Goal: Information Seeking & Learning: Learn about a topic

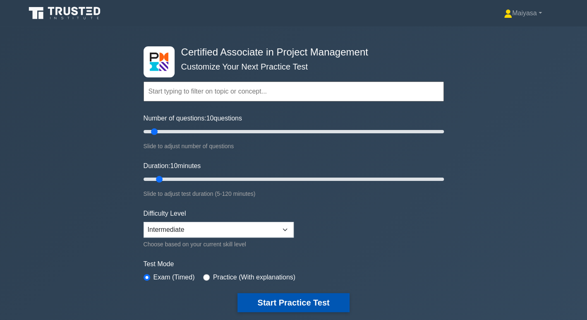
click at [306, 304] on button "Start Practice Test" at bounding box center [293, 302] width 112 height 19
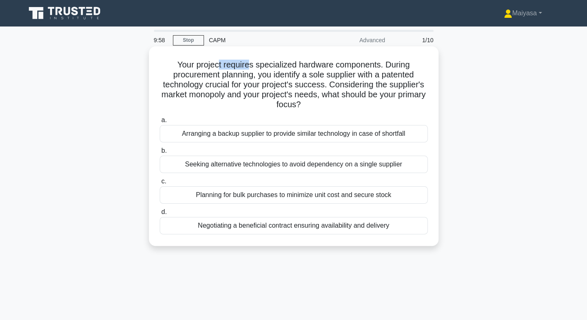
drag, startPoint x: 218, startPoint y: 65, endPoint x: 247, endPoint y: 62, distance: 29.5
click at [247, 62] on h5 "Your project requires specialized hardware components. During procurement plann…" at bounding box center [294, 85] width 270 height 50
drag, startPoint x: 264, startPoint y: 60, endPoint x: 380, endPoint y: 64, distance: 116.7
click at [380, 64] on h5 "Your project requires specialized hardware components. During procurement plann…" at bounding box center [294, 85] width 270 height 50
drag, startPoint x: 223, startPoint y: 76, endPoint x: 248, endPoint y: 74, distance: 25.3
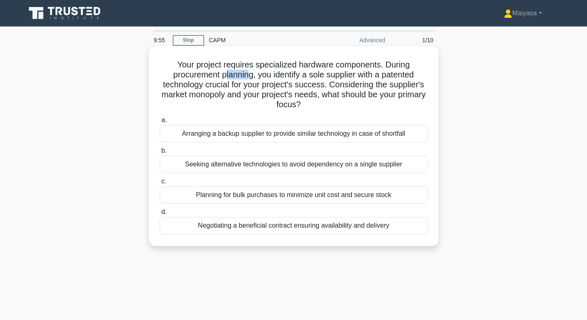
click at [248, 74] on h5 "Your project requires specialized hardware components. During procurement plann…" at bounding box center [294, 85] width 270 height 50
drag, startPoint x: 279, startPoint y: 72, endPoint x: 423, endPoint y: 74, distance: 143.9
click at [423, 74] on h5 "Your project requires specialized hardware components. During procurement plann…" at bounding box center [294, 85] width 270 height 50
drag, startPoint x: 175, startPoint y: 83, endPoint x: 225, endPoint y: 81, distance: 50.1
click at [225, 81] on h5 "Your project requires specialized hardware components. During procurement plann…" at bounding box center [294, 85] width 270 height 50
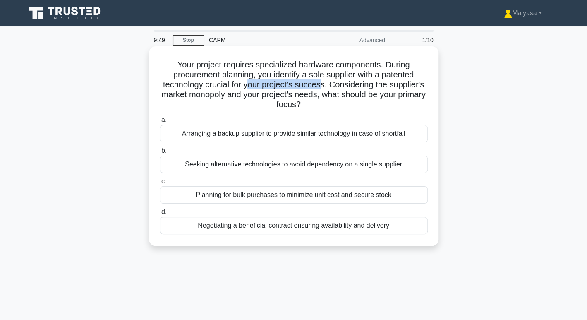
drag, startPoint x: 248, startPoint y: 83, endPoint x: 320, endPoint y: 84, distance: 72.0
click at [320, 84] on h5 "Your project requires specialized hardware components. During procurement plann…" at bounding box center [294, 85] width 270 height 50
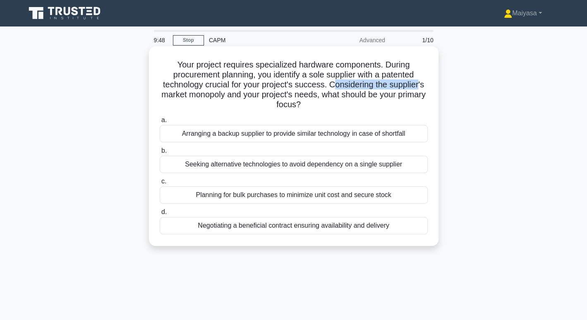
drag, startPoint x: 337, startPoint y: 85, endPoint x: 416, endPoint y: 84, distance: 79.0
click at [421, 84] on h5 "Your project requires specialized hardware components. During procurement plann…" at bounding box center [294, 85] width 270 height 50
drag, startPoint x: 179, startPoint y: 96, endPoint x: 239, endPoint y: 94, distance: 60.8
click at [239, 94] on h5 "Your project requires specialized hardware components. During procurement plann…" at bounding box center [294, 85] width 270 height 50
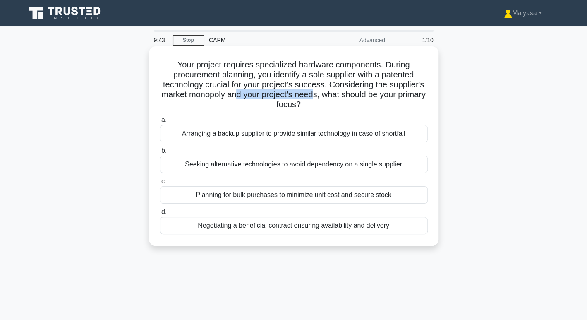
drag, startPoint x: 251, startPoint y: 95, endPoint x: 328, endPoint y: 95, distance: 76.9
click at [328, 95] on h5 "Your project requires specialized hardware components. During procurement plann…" at bounding box center [294, 85] width 270 height 50
drag, startPoint x: 347, startPoint y: 94, endPoint x: 411, endPoint y: 96, distance: 64.6
click at [411, 96] on h5 "Your project requires specialized hardware components. During procurement plann…" at bounding box center [294, 85] width 270 height 50
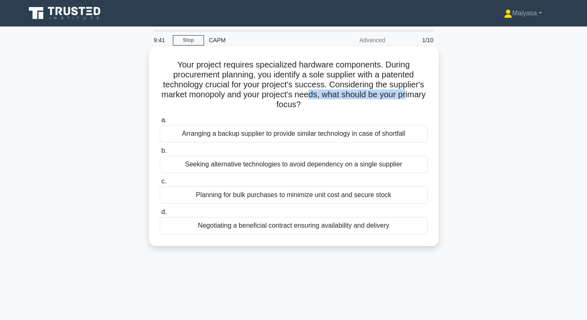
drag, startPoint x: 266, startPoint y: 100, endPoint x: 323, endPoint y: 98, distance: 57.1
click at [323, 98] on h5 "Your project requires specialized hardware components. During procurement plann…" at bounding box center [294, 85] width 270 height 50
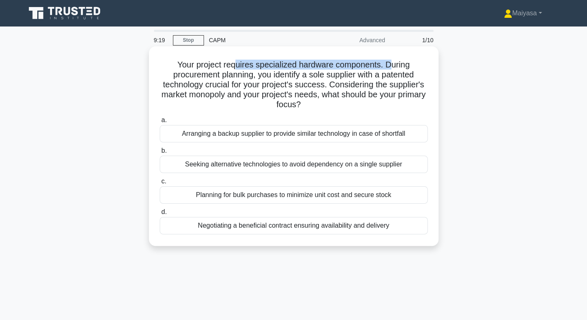
drag, startPoint x: 235, startPoint y: 67, endPoint x: 390, endPoint y: 63, distance: 155.6
click at [390, 63] on h5 "Your project requires specialized hardware components. During procurement plann…" at bounding box center [294, 85] width 270 height 50
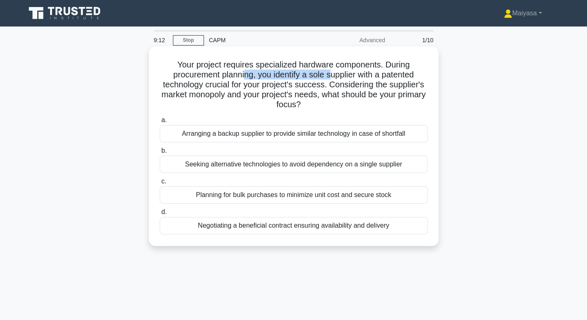
drag, startPoint x: 242, startPoint y: 76, endPoint x: 330, endPoint y: 79, distance: 88.6
click at [330, 79] on h5 "Your project requires specialized hardware components. During procurement plann…" at bounding box center [294, 85] width 270 height 50
click at [215, 134] on div "Arranging a backup supplier to provide similar technology in case of shortfall" at bounding box center [294, 133] width 268 height 17
click at [160, 123] on input "a. Arranging a backup supplier to provide similar technology in case of shortfa…" at bounding box center [160, 119] width 0 height 5
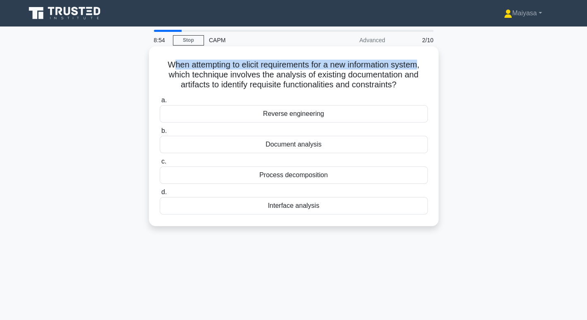
drag, startPoint x: 172, startPoint y: 65, endPoint x: 423, endPoint y: 65, distance: 251.5
click at [423, 65] on h5 "When attempting to elicit requirements for a new information system, which tech…" at bounding box center [294, 75] width 270 height 31
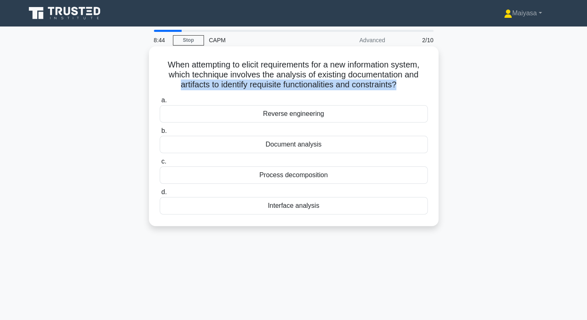
drag, startPoint x: 174, startPoint y: 85, endPoint x: 397, endPoint y: 84, distance: 223.3
click at [399, 83] on h5 "When attempting to elicit requirements for a new information system, which tech…" at bounding box center [294, 75] width 270 height 31
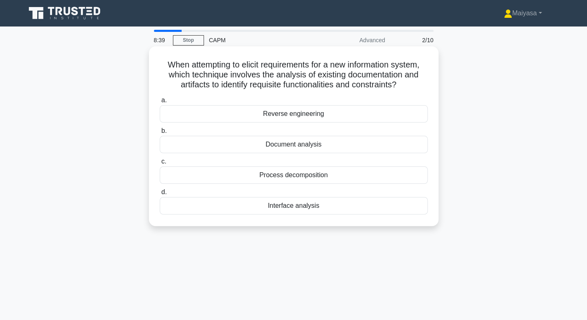
click at [323, 72] on h5 "When attempting to elicit requirements for a new information system, which tech…" at bounding box center [294, 75] width 270 height 31
drag, startPoint x: 158, startPoint y: 65, endPoint x: 327, endPoint y: 211, distance: 223.5
click at [327, 211] on div "When attempting to elicit requirements for a new information system, which tech…" at bounding box center [293, 136] width 283 height 173
copy div "When attempting to elicit requirements for a new information system, which tech…"
click at [279, 144] on div "Document analysis" at bounding box center [294, 144] width 268 height 17
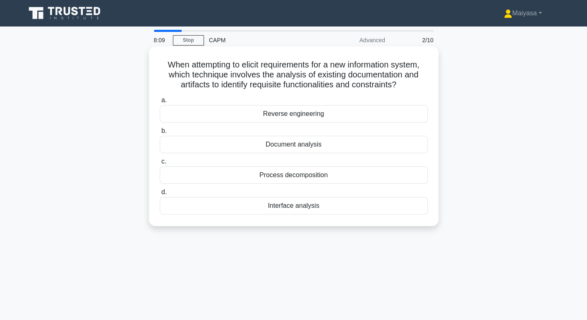
click at [160, 134] on input "b. Document analysis" at bounding box center [160, 130] width 0 height 5
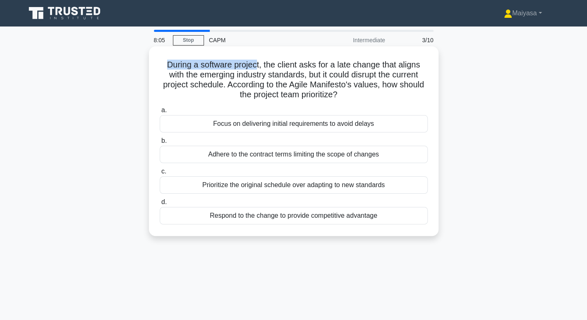
drag, startPoint x: 163, startPoint y: 64, endPoint x: 255, endPoint y: 66, distance: 92.2
click at [255, 66] on h5 "During a software project, the client asks for a late change that aligns with t…" at bounding box center [294, 80] width 270 height 41
drag, startPoint x: 262, startPoint y: 65, endPoint x: 311, endPoint y: 66, distance: 48.4
click at [311, 66] on h5 "During a software project, the client asks for a late change that aligns with t…" at bounding box center [294, 80] width 270 height 41
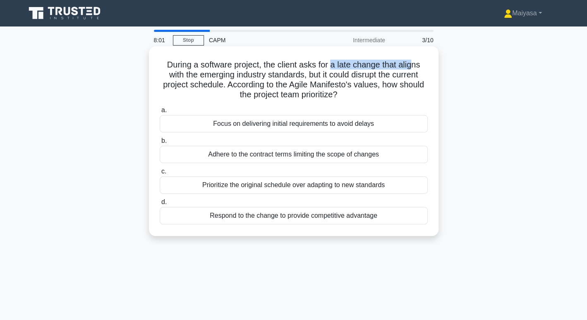
drag, startPoint x: 337, startPoint y: 66, endPoint x: 416, endPoint y: 67, distance: 78.2
click at [416, 67] on h5 "During a software project, the client asks for a late change that aligns with t…" at bounding box center [294, 80] width 270 height 41
drag, startPoint x: 199, startPoint y: 78, endPoint x: 300, endPoint y: 76, distance: 101.8
click at [300, 76] on h5 "During a software project, the client asks for a late change that aligns with t…" at bounding box center [294, 80] width 270 height 41
drag, startPoint x: 327, startPoint y: 75, endPoint x: 420, endPoint y: 77, distance: 92.7
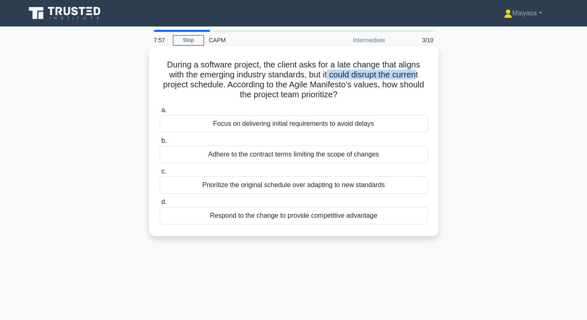
click at [420, 77] on h5 "During a software project, the client asks for a late change that aligns with t…" at bounding box center [294, 80] width 270 height 41
drag, startPoint x: 211, startPoint y: 84, endPoint x: 215, endPoint y: 83, distance: 4.2
click at [215, 83] on h5 "During a software project, the client asks for a late change that aligns with t…" at bounding box center [294, 80] width 270 height 41
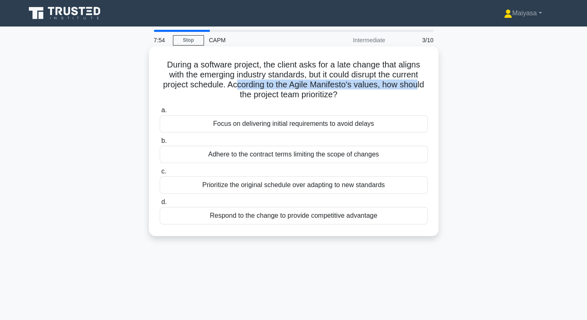
drag, startPoint x: 243, startPoint y: 84, endPoint x: 419, endPoint y: 85, distance: 176.2
click at [419, 85] on h5 "During a software project, the client asks for a late change that aligns with t…" at bounding box center [294, 80] width 270 height 41
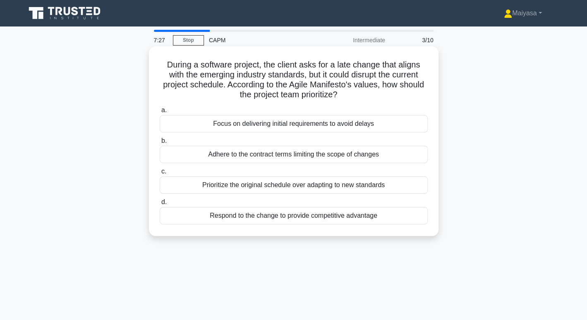
click at [340, 187] on div "Prioritize the original schedule over adapting to new standards" at bounding box center [294, 184] width 268 height 17
click at [160, 174] on input "c. Prioritize the original schedule over adapting to new standards" at bounding box center [160, 171] width 0 height 5
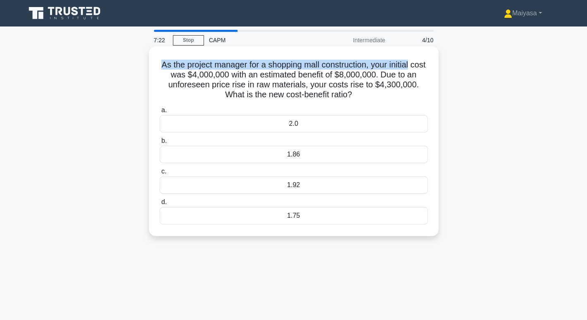
drag, startPoint x: 163, startPoint y: 65, endPoint x: 418, endPoint y: 67, distance: 254.8
click at [424, 65] on h5 "As the project manager for a shopping mall construction, your initial cost was …" at bounding box center [294, 80] width 270 height 41
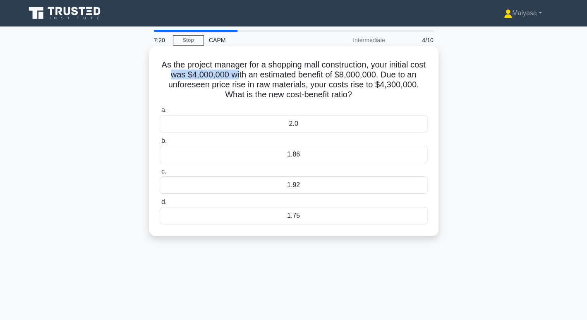
drag, startPoint x: 175, startPoint y: 73, endPoint x: 245, endPoint y: 71, distance: 69.9
click at [245, 71] on h5 "As the project manager for a shopping mall construction, your initial cost was …" at bounding box center [294, 80] width 270 height 41
drag, startPoint x: 285, startPoint y: 72, endPoint x: 386, endPoint y: 73, distance: 100.9
click at [386, 73] on h5 "As the project manager for a shopping mall construction, your initial cost was …" at bounding box center [294, 80] width 270 height 41
drag, startPoint x: 400, startPoint y: 73, endPoint x: 431, endPoint y: 72, distance: 31.9
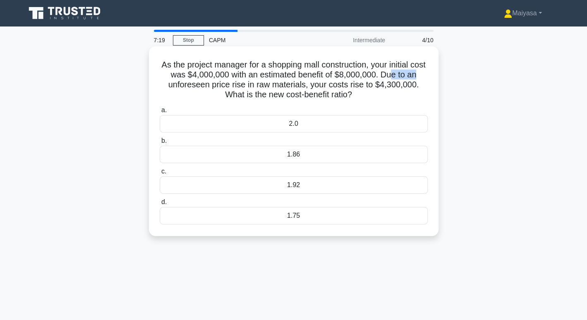
click at [431, 72] on div "As the project manager for a shopping mall construction, your initial cost was …" at bounding box center [293, 141] width 283 height 183
drag, startPoint x: 215, startPoint y: 87, endPoint x: 421, endPoint y: 90, distance: 205.2
click at [421, 90] on h5 "As the project manager for a shopping mall construction, your initial cost was …" at bounding box center [294, 80] width 270 height 41
click at [292, 158] on div "1.86" at bounding box center [294, 154] width 268 height 17
click at [160, 144] on input "b. 1.86" at bounding box center [160, 140] width 0 height 5
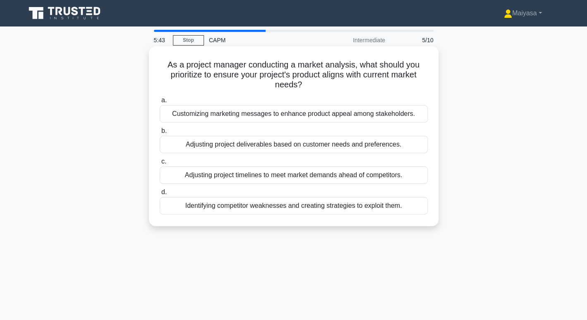
click at [361, 148] on div "Adjusting project deliverables based on customer needs and preferences." at bounding box center [294, 144] width 268 height 17
click at [160, 134] on input "b. Adjusting project deliverables based on customer needs and preferences." at bounding box center [160, 130] width 0 height 5
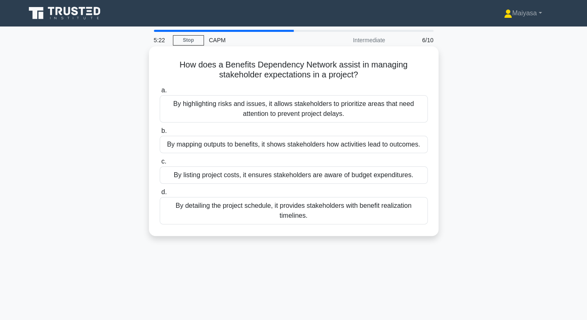
click at [265, 146] on div "By mapping outputs to benefits, it shows stakeholders how activities lead to ou…" at bounding box center [294, 144] width 268 height 17
click at [160, 134] on input "b. By mapping outputs to benefits, it shows stakeholders how activities lead to…" at bounding box center [160, 130] width 0 height 5
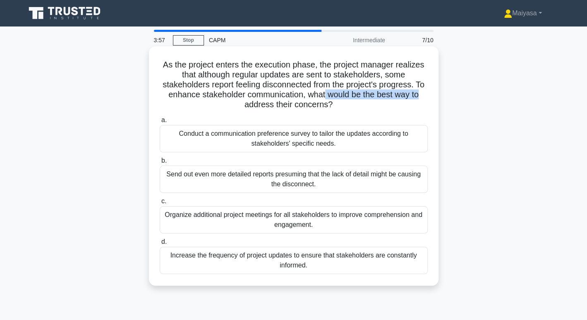
drag, startPoint x: 334, startPoint y: 95, endPoint x: 426, endPoint y: 96, distance: 91.4
click at [426, 96] on h5 "As the project enters the execution phase, the project manager realizes that al…" at bounding box center [294, 85] width 270 height 50
drag, startPoint x: 250, startPoint y: 104, endPoint x: 361, endPoint y: 104, distance: 110.4
click at [361, 104] on h5 "As the project enters the execution phase, the project manager realizes that al…" at bounding box center [294, 85] width 270 height 50
click at [366, 135] on div "Conduct a communication preference survey to tailor the updates according to st…" at bounding box center [294, 138] width 268 height 27
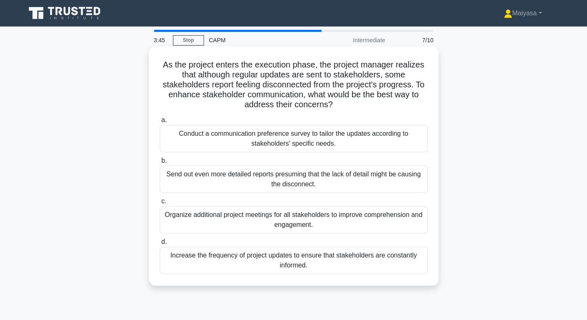
click at [160, 123] on input "a. Conduct a communication preference survey to tailor the updates according to…" at bounding box center [160, 119] width 0 height 5
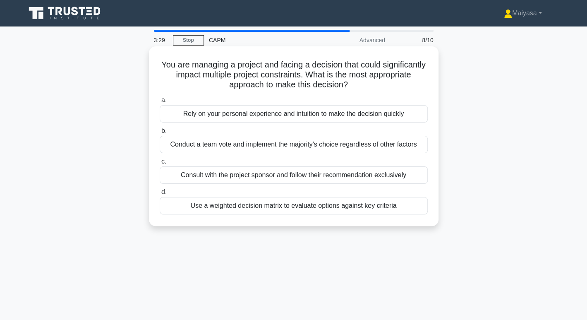
click at [309, 207] on div "Use a weighted decision matrix to evaluate options against key criteria" at bounding box center [294, 205] width 268 height 17
click at [160, 195] on input "d. Use a weighted decision matrix to evaluate options against key criteria" at bounding box center [160, 191] width 0 height 5
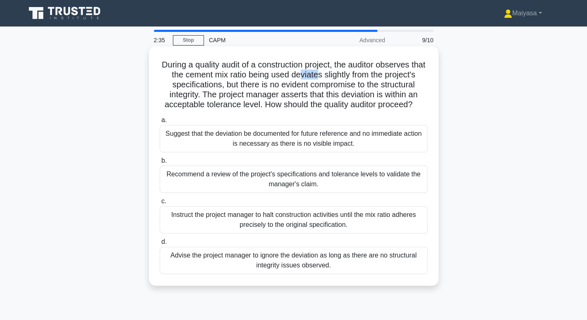
drag, startPoint x: 325, startPoint y: 76, endPoint x: 344, endPoint y: 73, distance: 19.3
click at [344, 73] on h5 "During a quality audit of a construction project, the auditor observes that the…" at bounding box center [294, 85] width 270 height 50
click at [395, 97] on h5 "During a quality audit of a construction project, the auditor observes that the…" at bounding box center [294, 85] width 270 height 50
drag, startPoint x: 290, startPoint y: 94, endPoint x: 417, endPoint y: 94, distance: 126.6
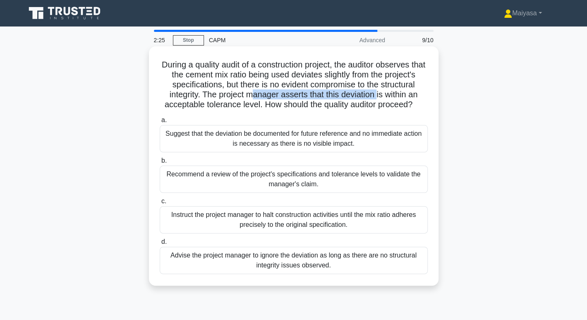
click at [417, 94] on h5 "During a quality audit of a construction project, the auditor observes that the…" at bounding box center [294, 85] width 270 height 50
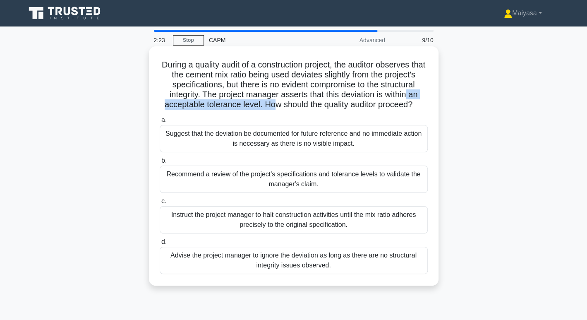
drag, startPoint x: 189, startPoint y: 106, endPoint x: 314, endPoint y: 106, distance: 124.9
click at [314, 106] on h5 "During a quality audit of a construction project, the auditor observes that the…" at bounding box center [294, 85] width 270 height 50
click at [363, 152] on div "Suggest that the deviation be documented for future reference and no immediate …" at bounding box center [294, 138] width 268 height 27
click at [160, 123] on input "a. Suggest that the deviation be documented for future reference and no immedia…" at bounding box center [160, 119] width 0 height 5
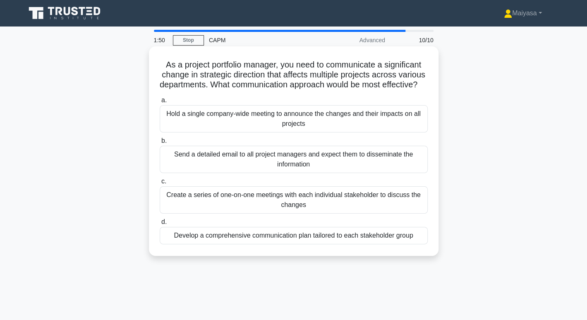
click at [352, 244] on div "Develop a comprehensive communication plan tailored to each stakeholder group" at bounding box center [294, 235] width 268 height 17
click at [160, 225] on input "d. Develop a comprehensive communication plan tailored to each stakeholder group" at bounding box center [160, 221] width 0 height 5
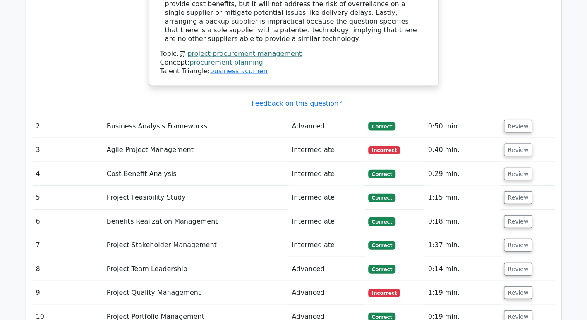
scroll to position [923, 0]
click at [504, 144] on button "Review" at bounding box center [518, 150] width 28 height 13
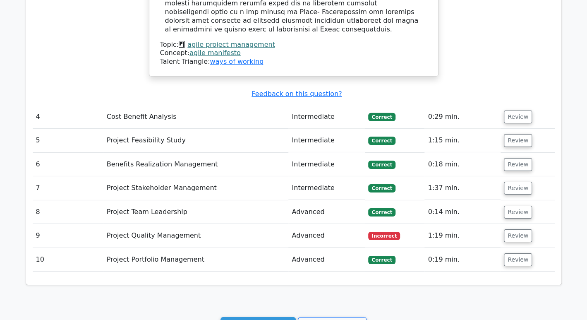
scroll to position [1383, 0]
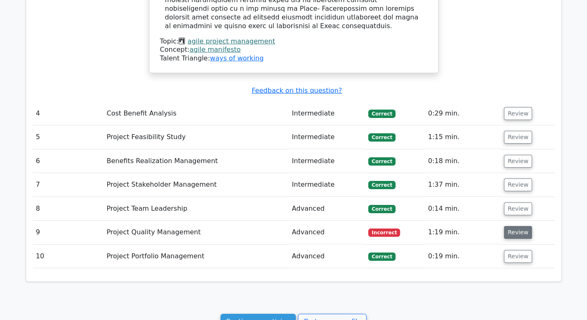
click at [526, 226] on button "Review" at bounding box center [518, 232] width 28 height 13
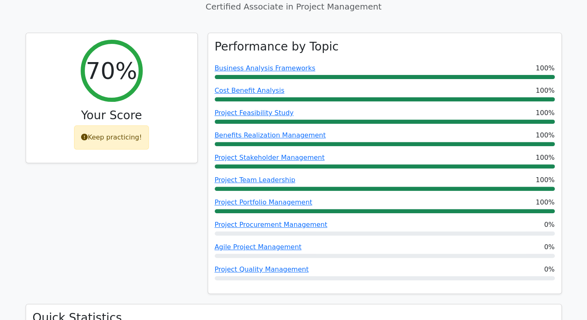
scroll to position [0, 0]
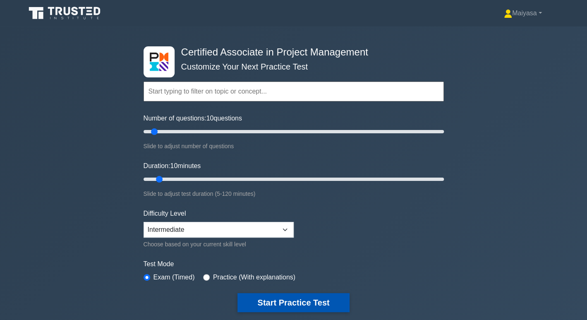
click at [312, 296] on button "Start Practice Test" at bounding box center [293, 302] width 112 height 19
click at [302, 302] on button "Start Practice Test" at bounding box center [293, 302] width 112 height 19
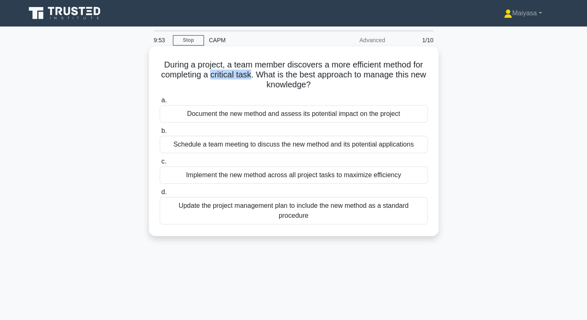
drag, startPoint x: 217, startPoint y: 73, endPoint x: 258, endPoint y: 76, distance: 41.0
click at [258, 76] on h5 "During a project, a team member discovers a more efficient method for completin…" at bounding box center [294, 75] width 270 height 31
drag, startPoint x: 303, startPoint y: 77, endPoint x: 419, endPoint y: 79, distance: 115.4
click at [419, 79] on h5 "During a project, a team member discovers a more efficient method for completin…" at bounding box center [294, 75] width 270 height 31
drag, startPoint x: 260, startPoint y: 88, endPoint x: 315, endPoint y: 87, distance: 55.0
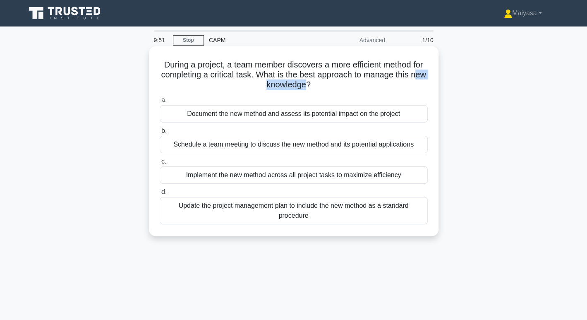
click at [315, 87] on h5 "During a project, a team member discovers a more efficient method for completin…" at bounding box center [294, 75] width 270 height 31
click at [290, 215] on div "Update the project management plan to include the new method as a standard proc…" at bounding box center [294, 210] width 268 height 27
click at [160, 195] on input "d. Update the project management plan to include the new method as a standard p…" at bounding box center [160, 191] width 0 height 5
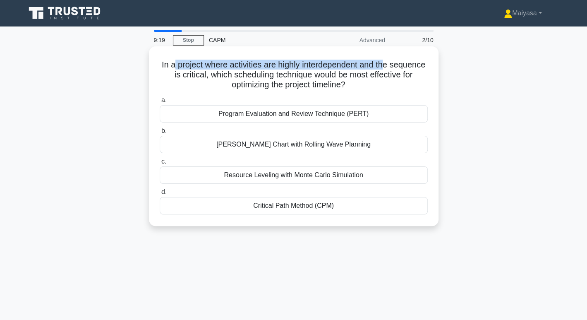
drag, startPoint x: 191, startPoint y: 66, endPoint x: 407, endPoint y: 66, distance: 216.7
click at [407, 66] on h5 "In a project where activities are highly interdependent and the sequence is cri…" at bounding box center [294, 75] width 270 height 31
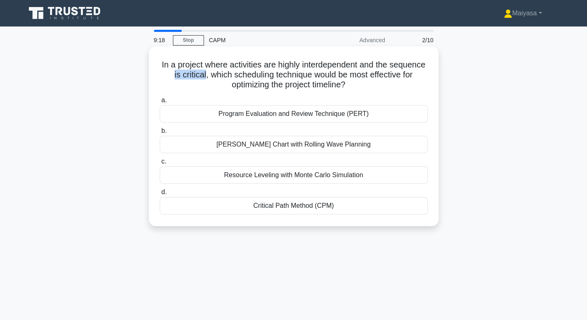
drag, startPoint x: 208, startPoint y: 72, endPoint x: 245, endPoint y: 74, distance: 37.7
click at [245, 74] on h5 "In a project where activities are highly interdependent and the sequence is cri…" at bounding box center [294, 75] width 270 height 31
drag, startPoint x: 258, startPoint y: 74, endPoint x: 408, endPoint y: 77, distance: 149.7
click at [408, 77] on h5 "In a project where activities are highly interdependent and the sequence is cri…" at bounding box center [294, 75] width 270 height 31
drag, startPoint x: 230, startPoint y: 81, endPoint x: 363, endPoint y: 82, distance: 133.2
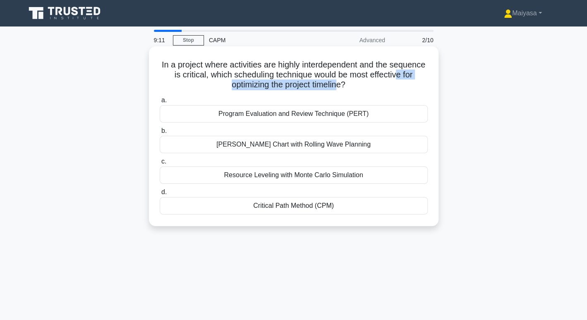
click at [363, 82] on h5 "In a project where activities are highly interdependent and the sequence is cri…" at bounding box center [294, 75] width 270 height 31
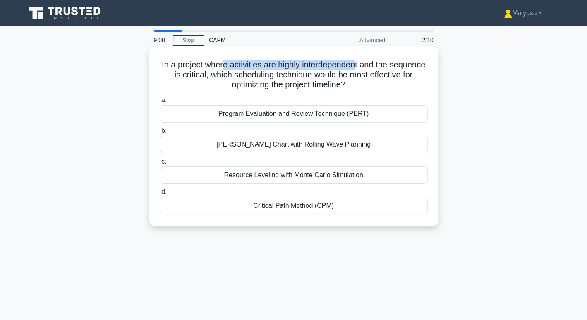
drag, startPoint x: 242, startPoint y: 61, endPoint x: 374, endPoint y: 64, distance: 132.0
click at [374, 64] on h5 "In a project where activities are highly interdependent and the sequence is cri…" at bounding box center [294, 75] width 270 height 31
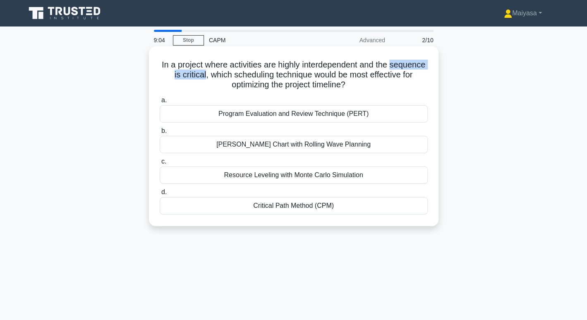
drag, startPoint x: 175, startPoint y: 74, endPoint x: 244, endPoint y: 73, distance: 69.5
click at [244, 73] on h5 "In a project where activities are highly interdependent and the sequence is cri…" at bounding box center [294, 75] width 270 height 31
click at [313, 212] on div "Critical Path Method (CPM)" at bounding box center [294, 205] width 268 height 17
click at [160, 195] on input "d. Critical Path Method (CPM)" at bounding box center [160, 191] width 0 height 5
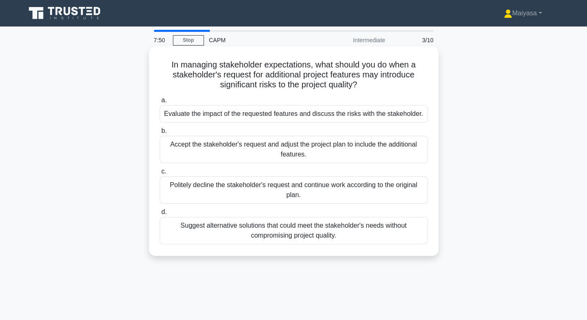
click at [332, 113] on div "Evaluate the impact of the requested features and discuss the risks with the st…" at bounding box center [294, 113] width 268 height 17
click at [160, 103] on input "a. Evaluate the impact of the requested features and discuss the risks with the…" at bounding box center [160, 100] width 0 height 5
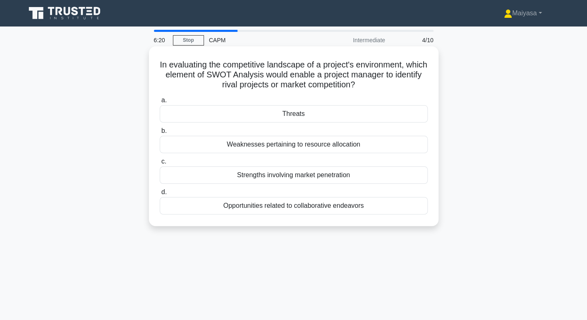
click at [335, 174] on div "Strengths involving market penetration" at bounding box center [294, 174] width 268 height 17
click at [160, 164] on input "c. Strengths involving market penetration" at bounding box center [160, 161] width 0 height 5
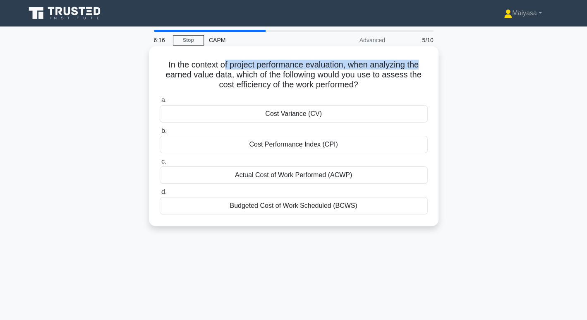
drag, startPoint x: 223, startPoint y: 65, endPoint x: 424, endPoint y: 64, distance: 201.0
click at [424, 64] on h5 "In the context of project performance evaluation, when analyzing the earned val…" at bounding box center [294, 75] width 270 height 31
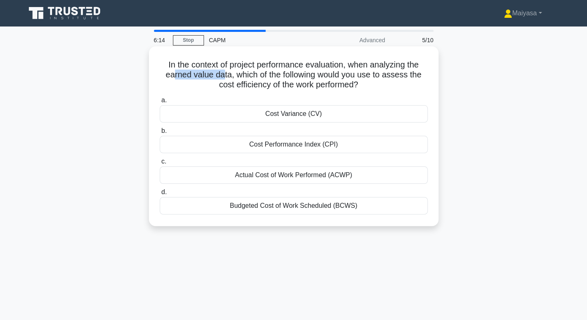
drag, startPoint x: 170, startPoint y: 78, endPoint x: 223, endPoint y: 73, distance: 53.2
click at [223, 73] on h5 "In the context of project performance evaluation, when analyzing the earned val…" at bounding box center [294, 75] width 270 height 31
drag, startPoint x: 308, startPoint y: 74, endPoint x: 420, endPoint y: 75, distance: 112.1
click at [420, 75] on h5 "In the context of project performance evaluation, when analyzing the earned val…" at bounding box center [294, 75] width 270 height 31
drag, startPoint x: 213, startPoint y: 89, endPoint x: 365, endPoint y: 89, distance: 152.2
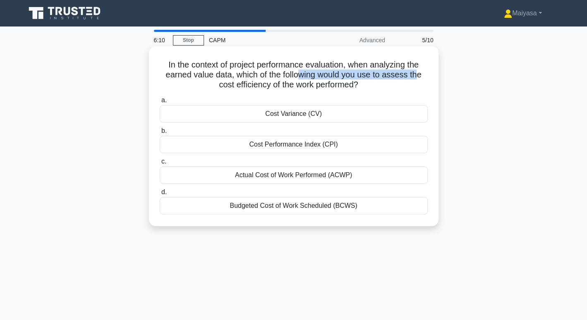
click at [365, 89] on h5 "In the context of project performance evaluation, when analyzing the earned val…" at bounding box center [294, 75] width 270 height 31
click at [357, 173] on div "Actual Cost of Work Performed (ACWP)" at bounding box center [294, 174] width 268 height 17
click at [160, 164] on input "c. Actual Cost of Work Performed (ACWP)" at bounding box center [160, 161] width 0 height 5
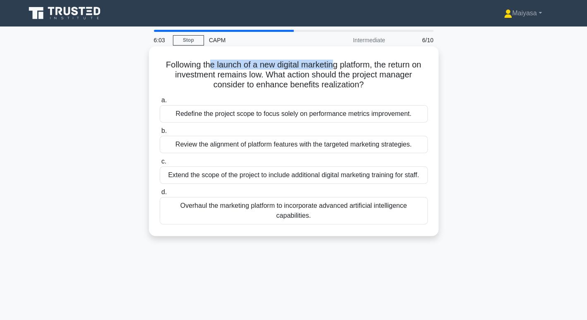
drag, startPoint x: 204, startPoint y: 66, endPoint x: 333, endPoint y: 66, distance: 128.2
click at [333, 66] on h5 "Following the launch of a new digital marketing platform, the return on investm…" at bounding box center [294, 75] width 270 height 31
click at [299, 147] on div "Review the alignment of platform features with the targeted marketing strategie…" at bounding box center [294, 144] width 268 height 17
click at [160, 134] on input "b. Review the alignment of platform features with the targeted marketing strate…" at bounding box center [160, 130] width 0 height 5
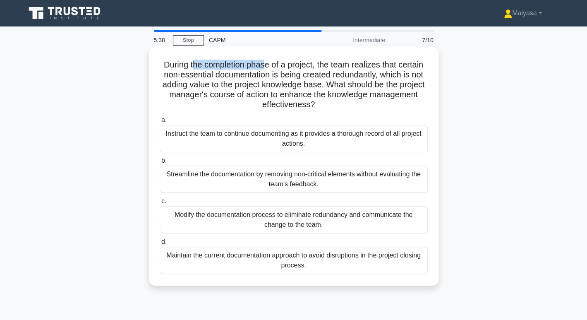
drag, startPoint x: 192, startPoint y: 70, endPoint x: 266, endPoint y: 65, distance: 74.6
click at [266, 65] on h5 "During the completion phase of a project, the team realizes that certain non-es…" at bounding box center [294, 85] width 270 height 50
click at [242, 88] on h5 "During the completion phase of a project, the team realizes that certain non-es…" at bounding box center [294, 85] width 270 height 50
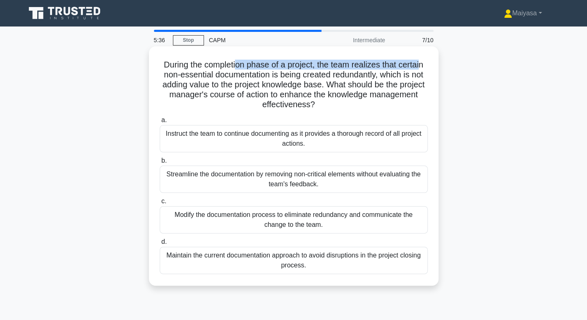
drag, startPoint x: 235, startPoint y: 67, endPoint x: 424, endPoint y: 62, distance: 188.3
click at [424, 62] on h5 "During the completion phase of a project, the team realizes that certain non-es…" at bounding box center [294, 85] width 270 height 50
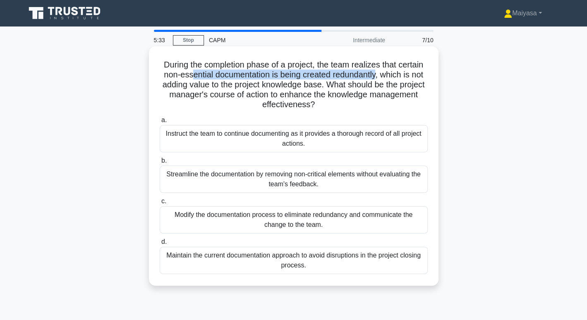
drag, startPoint x: 187, startPoint y: 72, endPoint x: 378, endPoint y: 74, distance: 191.5
click at [378, 74] on h5 "During the completion phase of a project, the team realizes that certain non-es…" at bounding box center [294, 85] width 270 height 50
drag, startPoint x: 395, startPoint y: 74, endPoint x: 431, endPoint y: 75, distance: 35.6
click at [431, 75] on div "During the completion phase of a project, the team realizes that certain non-es…" at bounding box center [293, 166] width 283 height 232
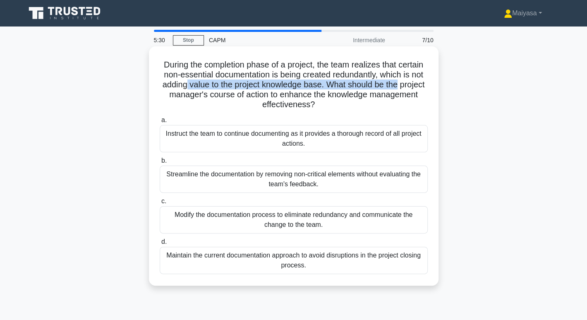
drag, startPoint x: 196, startPoint y: 87, endPoint x: 417, endPoint y: 88, distance: 220.9
click at [417, 88] on h5 "During the completion phase of a project, the team realizes that certain non-es…" at bounding box center [294, 85] width 270 height 50
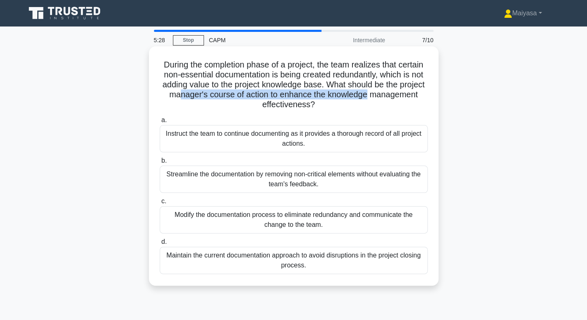
drag, startPoint x: 218, startPoint y: 94, endPoint x: 409, endPoint y: 96, distance: 191.1
click at [409, 96] on h5 "During the completion phase of a project, the team realizes that certain non-es…" at bounding box center [294, 85] width 270 height 50
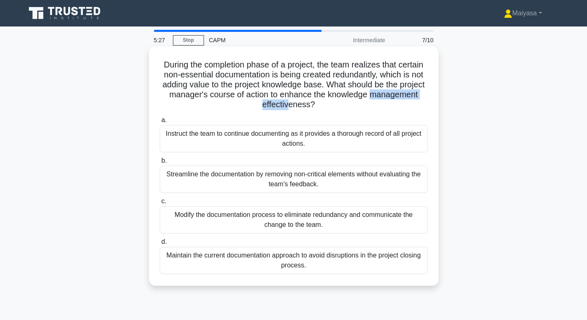
drag, startPoint x: 232, startPoint y: 103, endPoint x: 314, endPoint y: 105, distance: 81.9
click at [314, 105] on h5 "During the completion phase of a project, the team realizes that certain non-es…" at bounding box center [294, 85] width 270 height 50
click at [324, 135] on div "Instruct the team to continue documenting as it provides a thorough record of a…" at bounding box center [294, 138] width 268 height 27
click at [160, 123] on input "a. Instruct the team to continue documenting as it provides a thorough record o…" at bounding box center [160, 119] width 0 height 5
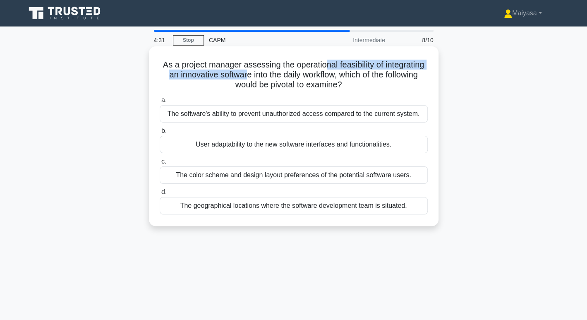
drag, startPoint x: 242, startPoint y: 73, endPoint x: 323, endPoint y: 70, distance: 81.5
click at [323, 70] on h5 "As a project manager assessing the operational feasibility of integrating an in…" at bounding box center [294, 75] width 270 height 31
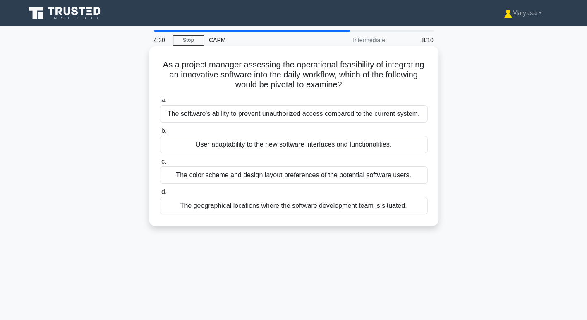
click at [322, 79] on h5 "As a project manager assessing the operational feasibility of integrating an in…" at bounding box center [294, 75] width 270 height 31
click at [274, 173] on div "The color scheme and design layout preferences of the potential software users." at bounding box center [294, 174] width 268 height 17
click at [160, 164] on input "c. The color scheme and design layout preferences of the potential software use…" at bounding box center [160, 161] width 0 height 5
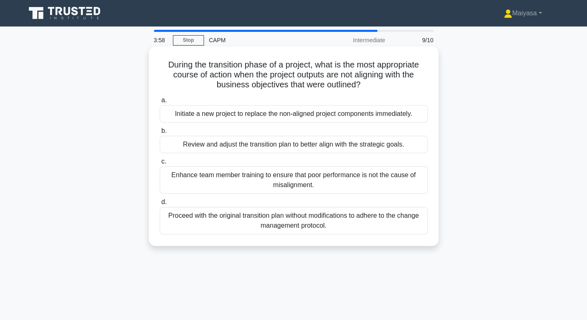
click at [217, 148] on div "Review and adjust the transition plan to better align with the strategic goals." at bounding box center [294, 144] width 268 height 17
click at [160, 134] on input "b. Review and adjust the transition plan to better align with the strategic goa…" at bounding box center [160, 130] width 0 height 5
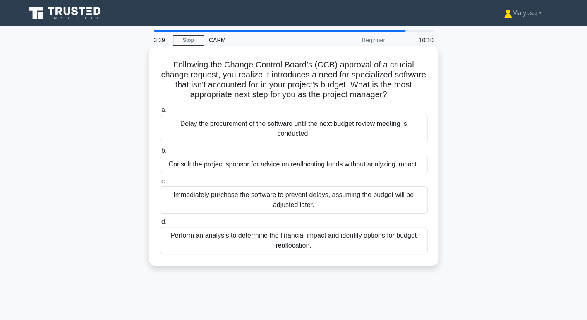
click at [373, 240] on div "Perform an analysis to determine the financial impact and identify options for …" at bounding box center [294, 240] width 268 height 27
click at [160, 225] on input "d. Perform an analysis to determine the financial impact and identify options f…" at bounding box center [160, 221] width 0 height 5
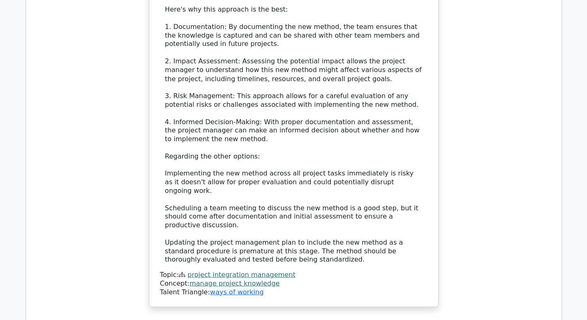
scroll to position [981, 0]
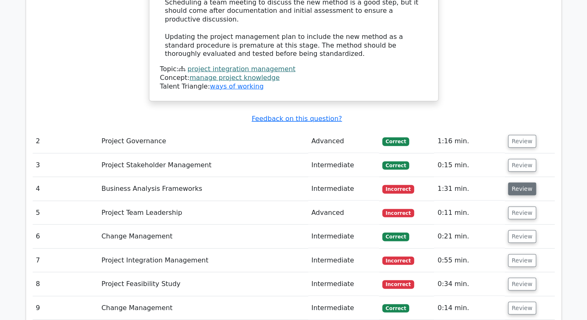
click at [522, 182] on button "Review" at bounding box center [522, 188] width 28 height 13
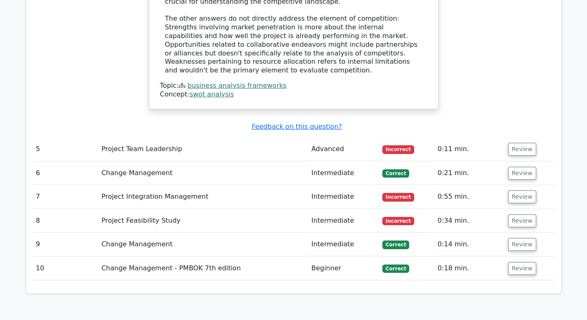
scroll to position [1426, 0]
click at [513, 191] on button "Review" at bounding box center [522, 197] width 28 height 13
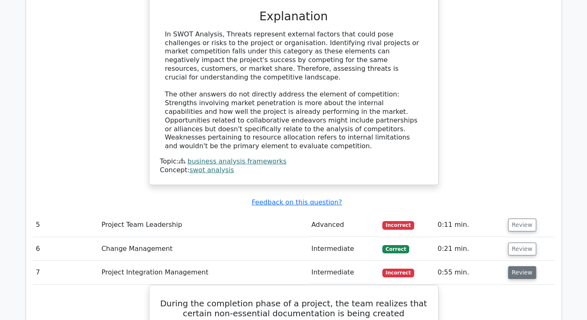
scroll to position [1329, 0]
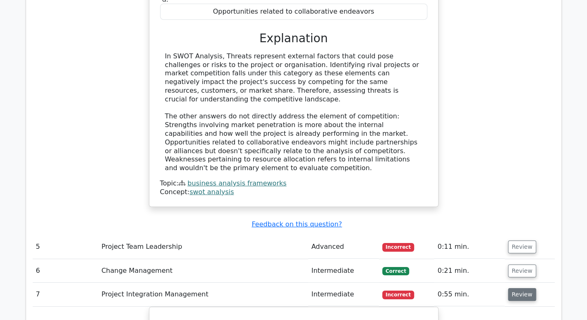
click at [517, 288] on button "Review" at bounding box center [522, 294] width 28 height 13
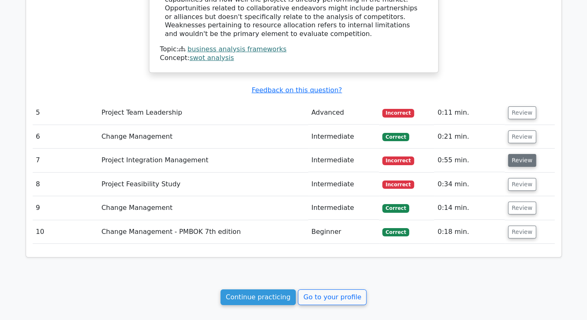
scroll to position [1462, 0]
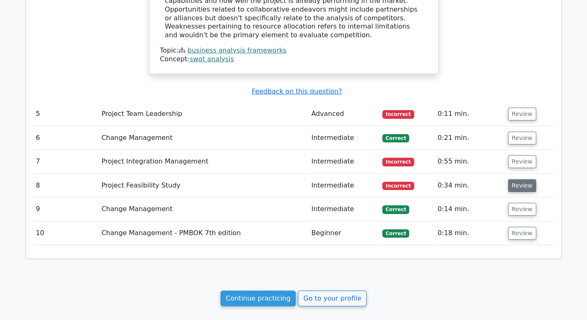
click at [523, 179] on button "Review" at bounding box center [522, 185] width 28 height 13
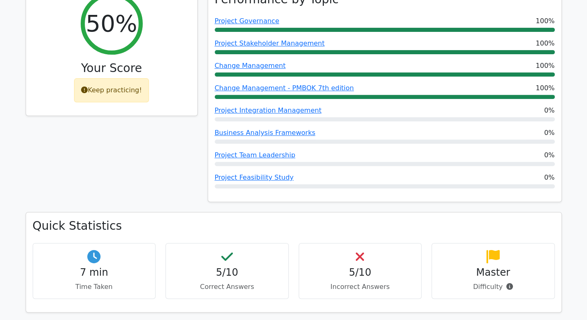
scroll to position [0, 0]
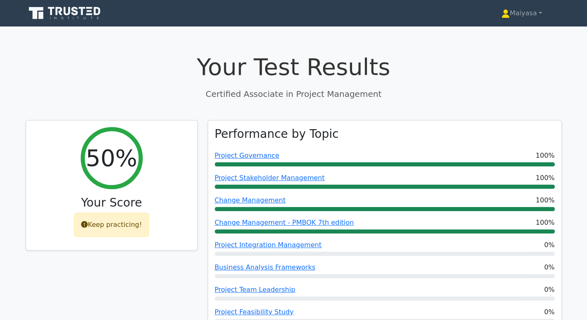
click at [80, 12] on icon at bounding box center [65, 13] width 79 height 16
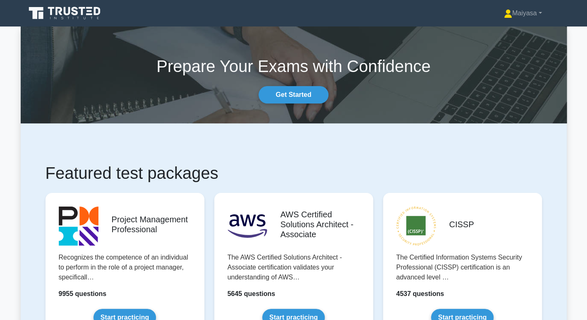
scroll to position [190, 0]
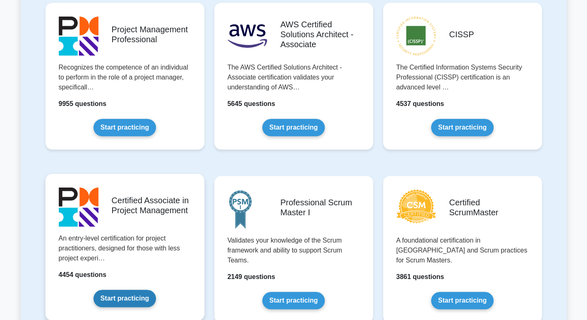
click at [130, 295] on link "Start practicing" at bounding box center [124, 298] width 62 height 17
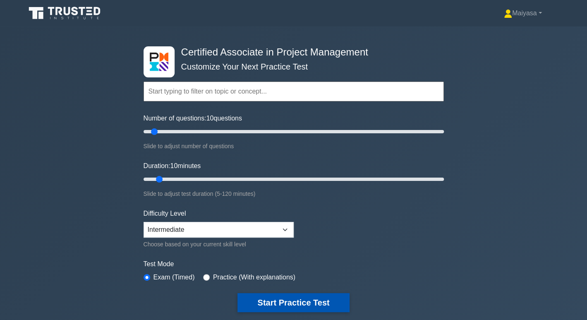
click at [328, 301] on button "Start Practice Test" at bounding box center [293, 302] width 112 height 19
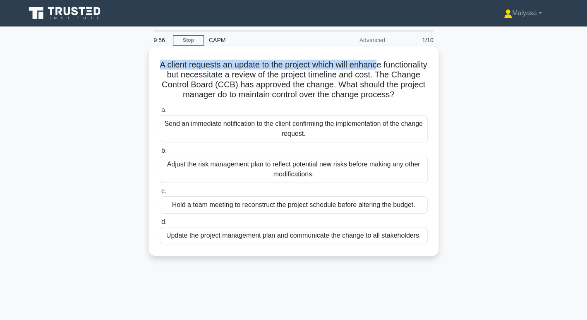
drag, startPoint x: 179, startPoint y: 66, endPoint x: 271, endPoint y: 64, distance: 92.3
click at [402, 63] on h5 "A client requests an update to the project which will enhance functionality but…" at bounding box center [294, 80] width 270 height 41
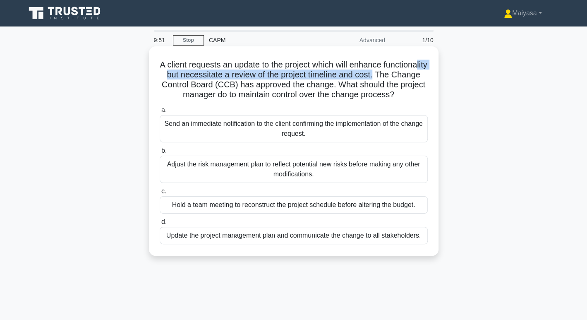
drag, startPoint x: 197, startPoint y: 75, endPoint x: 424, endPoint y: 75, distance: 227.5
click at [424, 75] on h5 "A client requests an update to the project which will enhance functionality but…" at bounding box center [294, 80] width 270 height 41
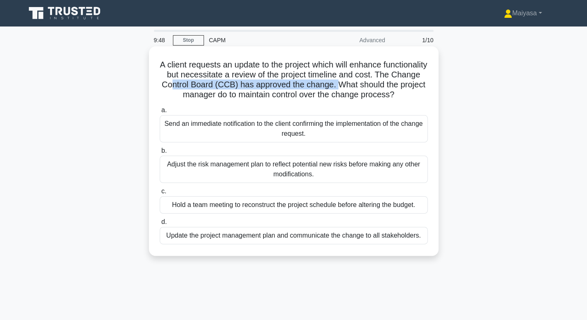
drag, startPoint x: 227, startPoint y: 88, endPoint x: 397, endPoint y: 86, distance: 170.0
click at [397, 86] on h5 "A client requests an update to the project which will enhance functionality but…" at bounding box center [294, 80] width 270 height 41
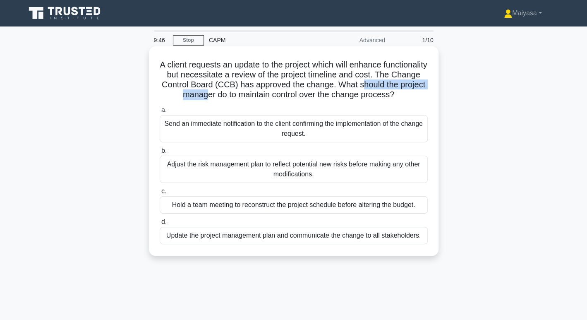
drag, startPoint x: 172, startPoint y: 96, endPoint x: 261, endPoint y: 93, distance: 89.4
click at [261, 93] on h5 "A client requests an update to the project which will enhance functionality but…" at bounding box center [294, 80] width 270 height 41
drag, startPoint x: 273, startPoint y: 96, endPoint x: 393, endPoint y: 102, distance: 119.7
click at [393, 100] on h5 "A client requests an update to the project which will enhance functionality but…" at bounding box center [294, 80] width 270 height 41
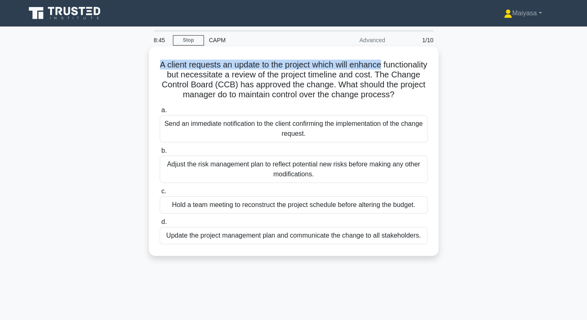
drag, startPoint x: 180, startPoint y: 67, endPoint x: 409, endPoint y: 63, distance: 228.7
click at [409, 63] on h5 "A client requests an update to the project which will enhance functionality but…" at bounding box center [294, 80] width 270 height 41
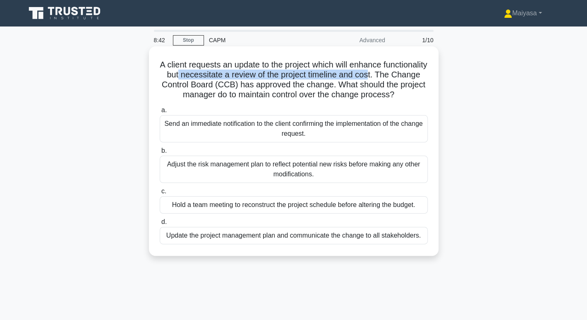
drag, startPoint x: 224, startPoint y: 78, endPoint x: 418, endPoint y: 77, distance: 194.0
click at [418, 77] on h5 "A client requests an update to the project which will enhance functionality but…" at bounding box center [294, 80] width 270 height 41
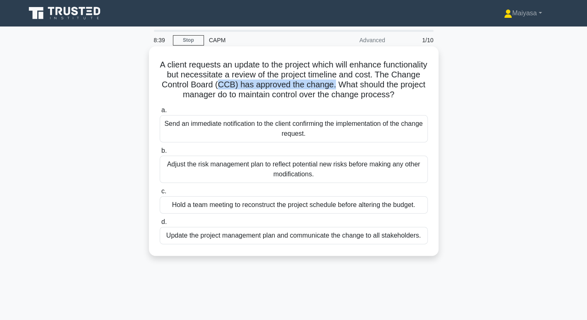
drag, startPoint x: 278, startPoint y: 84, endPoint x: 392, endPoint y: 84, distance: 114.1
click at [392, 84] on h5 "A client requests an update to the project which will enhance functionality but…" at bounding box center [294, 80] width 270 height 41
click at [331, 244] on div "Update the project management plan and communicate the change to all stakeholde…" at bounding box center [294, 235] width 268 height 17
click at [160, 225] on input "d. Update the project management plan and communicate the change to all stakeho…" at bounding box center [160, 221] width 0 height 5
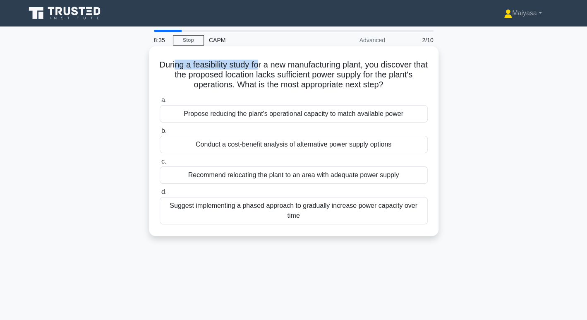
drag, startPoint x: 180, startPoint y: 67, endPoint x: 265, endPoint y: 65, distance: 85.2
click at [265, 65] on h5 "During a feasibility study for a new manufacturing plant, you discover that the…" at bounding box center [294, 75] width 270 height 31
click at [280, 71] on h5 "During a feasibility study for a new manufacturing plant, you discover that the…" at bounding box center [294, 75] width 270 height 31
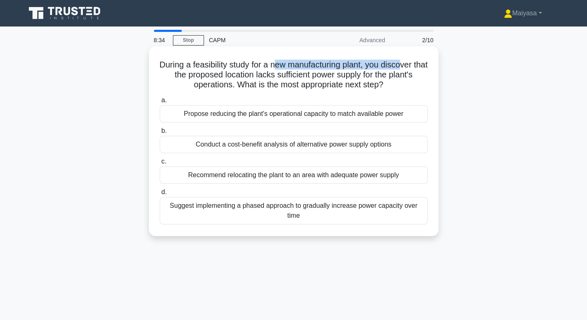
drag, startPoint x: 287, startPoint y: 65, endPoint x: 414, endPoint y: 64, distance: 127.4
click at [414, 64] on h5 "During a feasibility study for a new manufacturing plant, you discover that the…" at bounding box center [294, 75] width 270 height 31
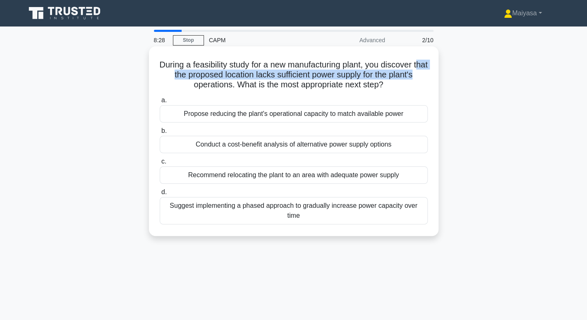
drag, startPoint x: 165, startPoint y: 76, endPoint x: 428, endPoint y: 77, distance: 262.2
click at [428, 77] on h5 "During a feasibility study for a new manufacturing plant, you discover that the…" at bounding box center [294, 75] width 270 height 31
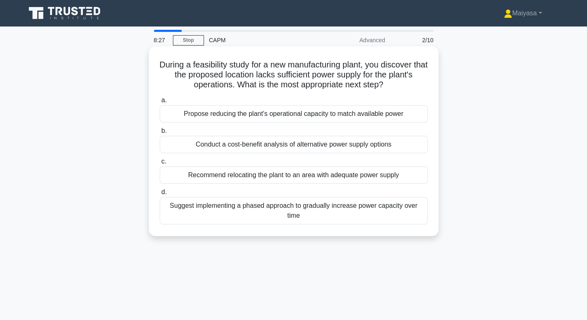
click at [199, 86] on h5 "During a feasibility study for a new manufacturing plant, you discover that the…" at bounding box center [294, 75] width 270 height 31
drag, startPoint x: 240, startPoint y: 86, endPoint x: 388, endPoint y: 86, distance: 147.2
click at [388, 86] on h5 "During a feasibility study for a new manufacturing plant, you discover that the…" at bounding box center [294, 75] width 270 height 31
click at [303, 89] on h5 "During a feasibility study for a new manufacturing plant, you discover that the…" at bounding box center [294, 75] width 270 height 31
drag, startPoint x: 230, startPoint y: 60, endPoint x: 383, endPoint y: 68, distance: 153.7
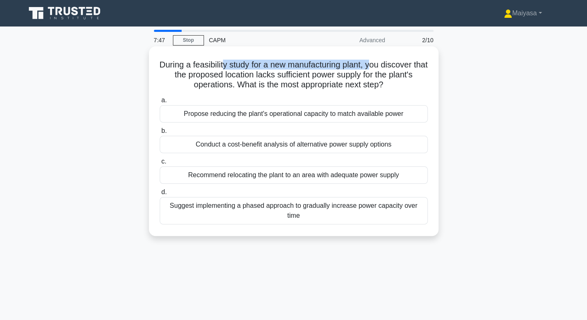
click at [383, 68] on h5 "During a feasibility study for a new manufacturing plant, you discover that the…" at bounding box center [294, 75] width 270 height 31
drag, startPoint x: 166, startPoint y: 74, endPoint x: 417, endPoint y: 83, distance: 250.8
click at [417, 83] on h5 "During a feasibility study for a new manufacturing plant, you discover that the…" at bounding box center [294, 75] width 270 height 31
click at [199, 82] on h5 "During a feasibility study for a new manufacturing plant, you discover that the…" at bounding box center [294, 75] width 270 height 31
click at [242, 148] on div "Conduct a cost-benefit analysis of alternative power supply options" at bounding box center [294, 144] width 268 height 17
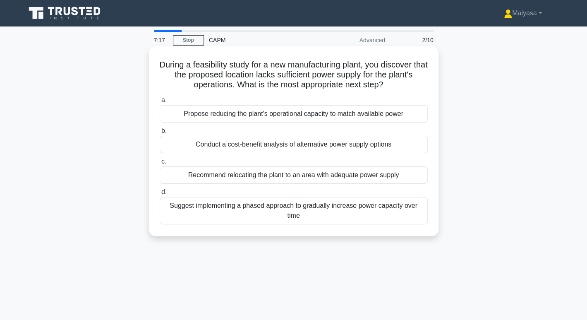
click at [160, 134] on input "b. Conduct a cost-benefit analysis of alternative power supply options" at bounding box center [160, 130] width 0 height 5
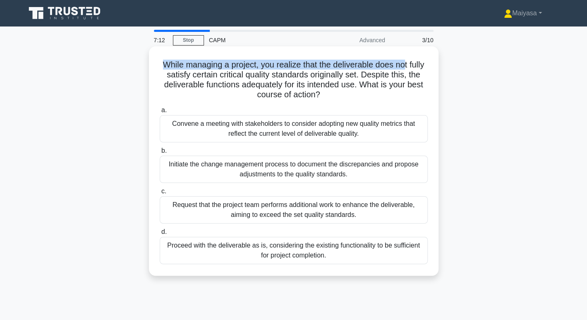
drag, startPoint x: 166, startPoint y: 62, endPoint x: 415, endPoint y: 66, distance: 248.6
click at [415, 66] on h5 "While managing a project, you realize that the deliverable does not fully satis…" at bounding box center [294, 80] width 270 height 41
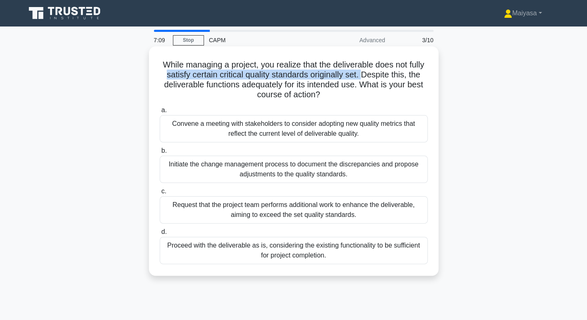
drag, startPoint x: 179, startPoint y: 76, endPoint x: 382, endPoint y: 73, distance: 203.1
click at [382, 73] on h5 "While managing a project, you realize that the deliverable does not fully satis…" at bounding box center [294, 80] width 270 height 41
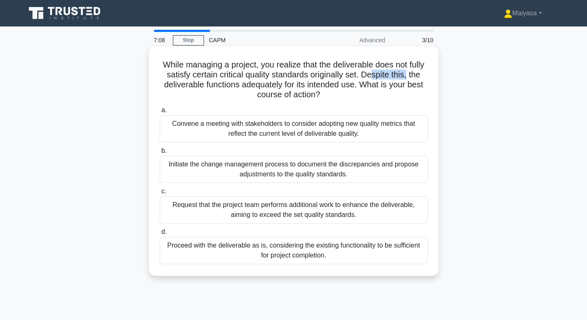
drag, startPoint x: 396, startPoint y: 74, endPoint x: 413, endPoint y: 76, distance: 17.0
click at [428, 76] on div "While managing a project, you realize that the deliverable does not fully satis…" at bounding box center [293, 161] width 283 height 223
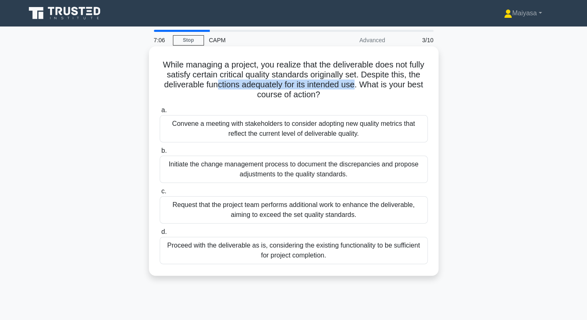
drag, startPoint x: 232, startPoint y: 82, endPoint x: 372, endPoint y: 83, distance: 140.2
click at [372, 83] on h5 "While managing a project, you realize that the deliverable does not fully satis…" at bounding box center [294, 80] width 270 height 41
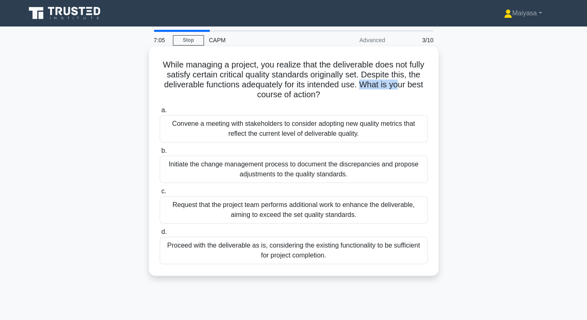
drag, startPoint x: 381, startPoint y: 83, endPoint x: 419, endPoint y: 84, distance: 38.5
click at [419, 84] on h5 "While managing a project, you realize that the deliverable does not fully satis…" at bounding box center [294, 80] width 270 height 41
drag, startPoint x: 246, startPoint y: 90, endPoint x: 323, endPoint y: 90, distance: 77.3
click at [323, 90] on h5 "While managing a project, you realize that the deliverable does not fully satis…" at bounding box center [294, 80] width 270 height 41
click at [287, 74] on h5 "While managing a project, you realize that the deliverable does not fully satis…" at bounding box center [294, 80] width 270 height 41
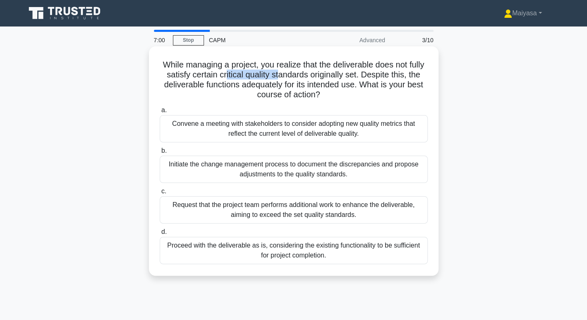
drag, startPoint x: 280, startPoint y: 76, endPoint x: 296, endPoint y: 76, distance: 16.5
click at [296, 76] on h5 "While managing a project, you realize that the deliverable does not fully satis…" at bounding box center [294, 80] width 270 height 41
click at [361, 58] on div "While managing a project, you realize that the deliverable does not fully satis…" at bounding box center [293, 161] width 283 height 223
drag, startPoint x: 160, startPoint y: 73, endPoint x: 204, endPoint y: 75, distance: 44.3
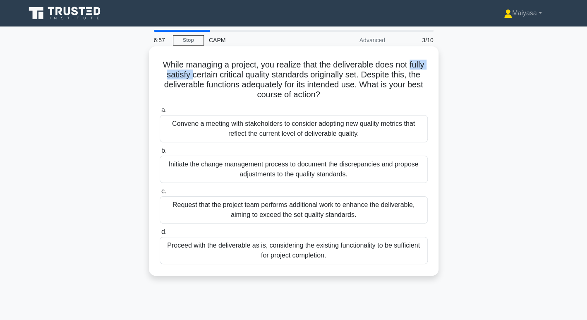
click at [204, 75] on h5 "While managing a project, you realize that the deliverable does not fully satis…" at bounding box center [294, 80] width 270 height 41
click at [306, 165] on div "Initiate the change management process to document the discrepancies and propos…" at bounding box center [294, 169] width 268 height 27
click at [160, 153] on input "b. Initiate the change management process to document the discrepancies and pro…" at bounding box center [160, 150] width 0 height 5
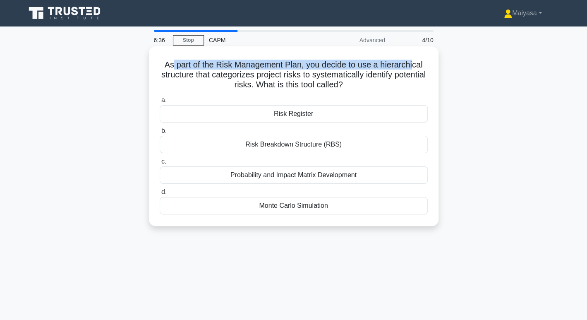
drag, startPoint x: 170, startPoint y: 63, endPoint x: 414, endPoint y: 67, distance: 243.6
click at [414, 67] on h5 "As part of the Risk Management Plan, you decide to use a hierarchical structure…" at bounding box center [294, 75] width 270 height 31
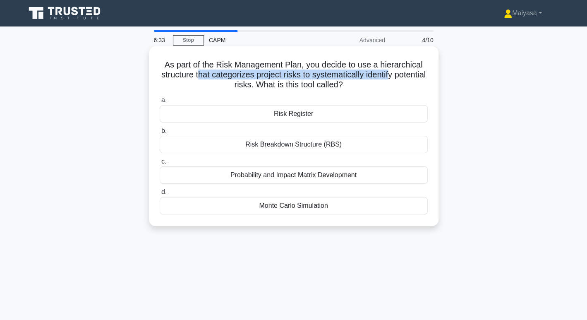
drag, startPoint x: 213, startPoint y: 74, endPoint x: 410, endPoint y: 77, distance: 196.9
click at [410, 77] on h5 "As part of the Risk Management Plan, you decide to use a hierarchical structure…" at bounding box center [294, 75] width 270 height 31
drag, startPoint x: 275, startPoint y: 86, endPoint x: 376, endPoint y: 83, distance: 101.0
click at [376, 83] on h5 "As part of the Risk Management Plan, you decide to use a hierarchical structure…" at bounding box center [294, 75] width 270 height 31
click at [357, 147] on div "Risk Breakdown Structure (RBS)" at bounding box center [294, 144] width 268 height 17
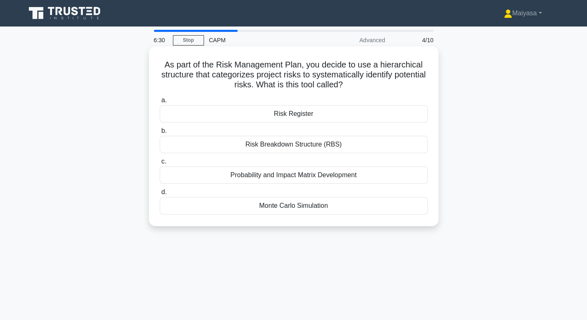
click at [160, 134] on input "b. Risk Breakdown Structure (RBS)" at bounding box center [160, 130] width 0 height 5
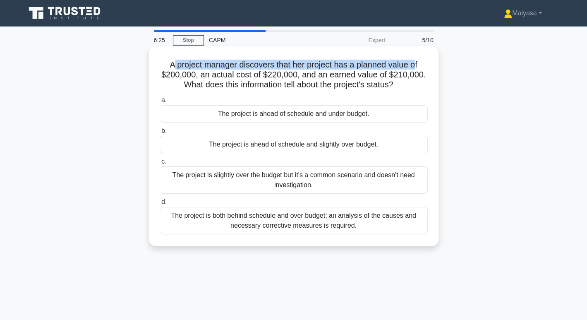
drag, startPoint x: 171, startPoint y: 63, endPoint x: 418, endPoint y: 67, distance: 246.9
click at [418, 67] on h5 "A project manager discovers that her project has a planned value of $200,000, a…" at bounding box center [294, 75] width 270 height 31
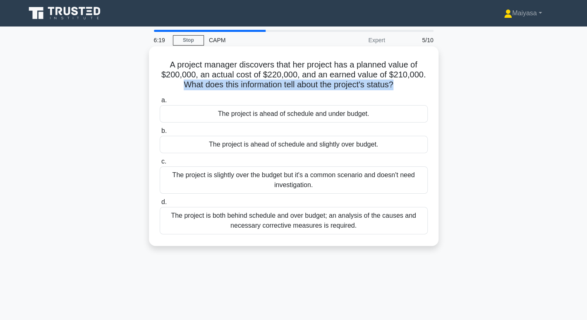
drag, startPoint x: 181, startPoint y: 88, endPoint x: 395, endPoint y: 89, distance: 213.8
click at [395, 89] on h5 "A project manager discovers that her project has a planned value of $200,000, a…" at bounding box center [294, 75] width 270 height 31
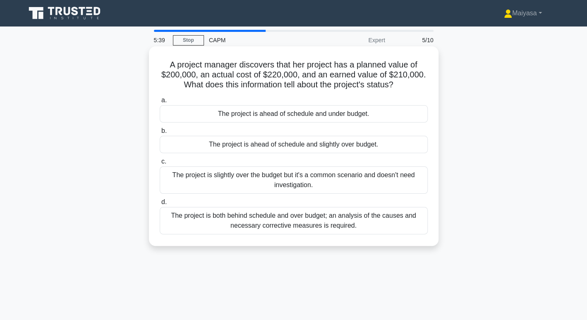
click at [289, 147] on div "The project is ahead of schedule and slightly over budget." at bounding box center [294, 144] width 268 height 17
click at [160, 134] on input "b. The project is ahead of schedule and slightly over budget." at bounding box center [160, 130] width 0 height 5
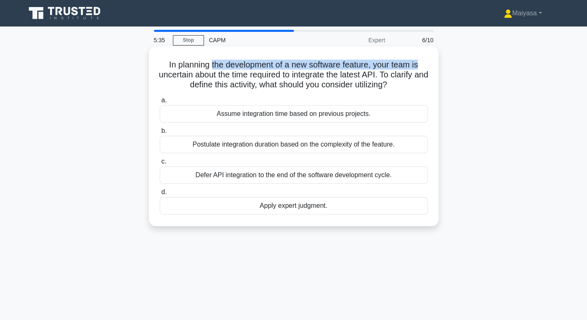
drag, startPoint x: 209, startPoint y: 67, endPoint x: 429, endPoint y: 69, distance: 220.0
click at [429, 69] on div "In planning the development of a new software feature, your team is uncertain a…" at bounding box center [293, 136] width 283 height 173
drag, startPoint x: 174, startPoint y: 77, endPoint x: 417, endPoint y: 81, distance: 243.2
click at [417, 81] on h5 "In planning the development of a new software feature, your team is uncertain a…" at bounding box center [294, 75] width 270 height 31
click at [204, 79] on h5 "In planning the development of a new software feature, your team is uncertain a…" at bounding box center [294, 75] width 270 height 31
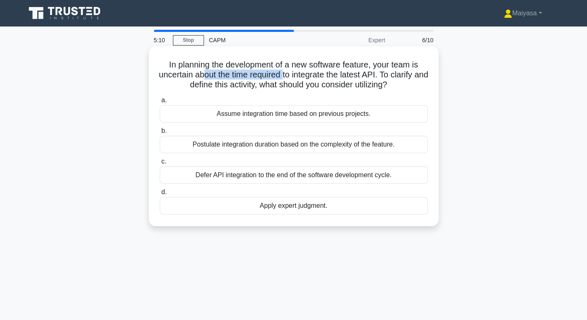
drag, startPoint x: 211, startPoint y: 75, endPoint x: 292, endPoint y: 72, distance: 81.1
click at [292, 72] on h5 "In planning the development of a new software feature, your team is uncertain a…" at bounding box center [294, 75] width 270 height 31
drag, startPoint x: 311, startPoint y: 73, endPoint x: 401, endPoint y: 74, distance: 89.7
click at [401, 74] on h5 "In planning the development of a new software feature, your team is uncertain a…" at bounding box center [294, 75] width 270 height 31
click at [304, 82] on h5 "In planning the development of a new software feature, your team is uncertain a…" at bounding box center [294, 75] width 270 height 31
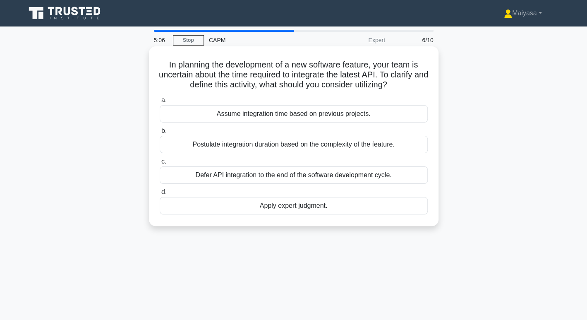
click at [360, 201] on div "Apply expert judgment." at bounding box center [294, 205] width 268 height 17
click at [160, 195] on input "d. Apply expert judgment." at bounding box center [160, 191] width 0 height 5
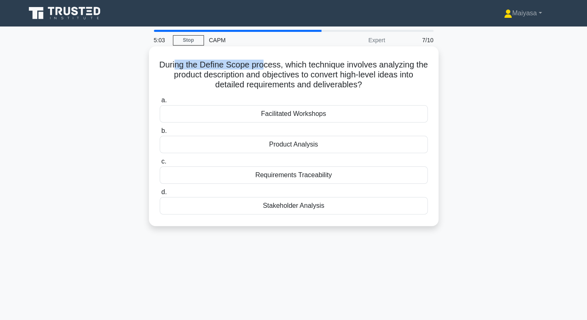
drag, startPoint x: 181, startPoint y: 64, endPoint x: 271, endPoint y: 66, distance: 90.2
click at [271, 66] on h5 "During the Define Scope process, which technique involves analyzing the product…" at bounding box center [294, 75] width 270 height 31
click at [261, 74] on h5 "During the Define Scope process, which technique involves analyzing the product…" at bounding box center [294, 75] width 270 height 31
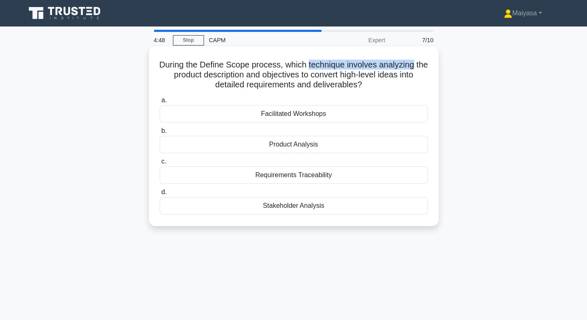
drag, startPoint x: 315, startPoint y: 62, endPoint x: 424, endPoint y: 65, distance: 109.6
click at [424, 65] on h5 "During the Define Scope process, which technique involves analyzing the product…" at bounding box center [294, 75] width 270 height 31
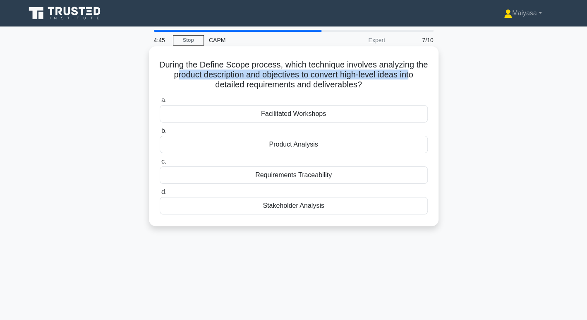
drag, startPoint x: 182, startPoint y: 79, endPoint x: 421, endPoint y: 79, distance: 239.5
click at [421, 79] on h5 "During the Define Scope process, which technique involves analyzing the product…" at bounding box center [294, 75] width 270 height 31
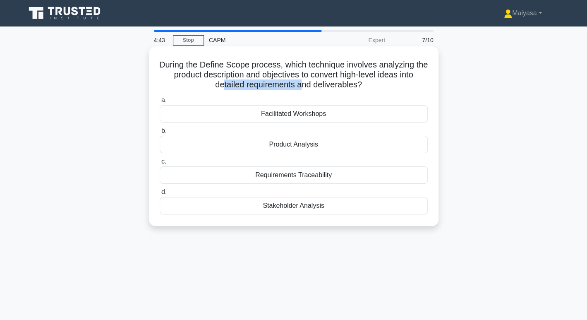
drag, startPoint x: 221, startPoint y: 84, endPoint x: 301, endPoint y: 82, distance: 80.3
click at [301, 82] on h5 "During the Define Scope process, which technique involves analyzing the product…" at bounding box center [294, 75] width 270 height 31
click at [296, 82] on h5 "During the Define Scope process, which technique involves analyzing the product…" at bounding box center [294, 75] width 270 height 31
click at [262, 81] on h5 "During the Define Scope process, which technique involves analyzing the product…" at bounding box center [294, 75] width 270 height 31
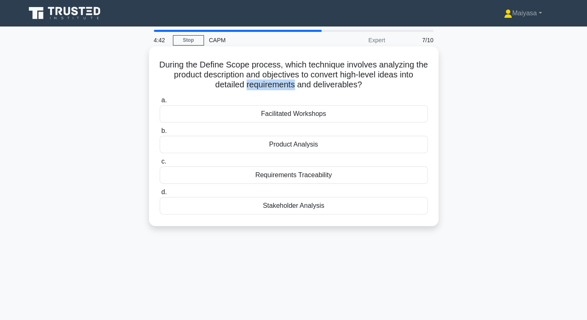
drag, startPoint x: 262, startPoint y: 81, endPoint x: 290, endPoint y: 79, distance: 27.7
click at [263, 81] on h5 "During the Define Scope process, which technique involves analyzing the product…" at bounding box center [294, 75] width 270 height 31
click at [347, 87] on h5 "During the Define Scope process, which technique involves analyzing the product…" at bounding box center [294, 75] width 270 height 31
click at [326, 141] on div "Product Analysis" at bounding box center [294, 144] width 268 height 17
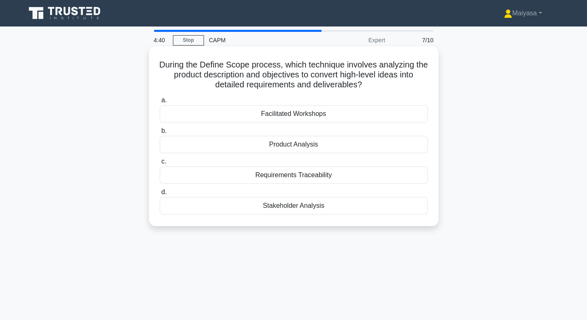
click at [160, 134] on input "b. Product Analysis" at bounding box center [160, 130] width 0 height 5
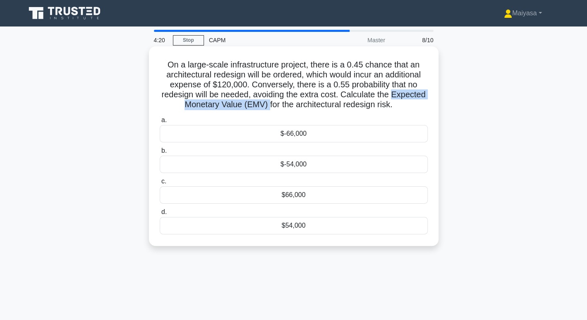
drag, startPoint x: 394, startPoint y: 96, endPoint x: 268, endPoint y: 109, distance: 126.8
click at [268, 109] on h5 "On a large-scale infrastructure project, there is a 0.45 chance that an archite…" at bounding box center [294, 85] width 270 height 50
copy h5 "Expected Monetary Value (EMV)"
click at [255, 78] on h5 "On a large-scale infrastructure project, there is a 0.45 chance that an archite…" at bounding box center [294, 85] width 270 height 50
click at [304, 200] on div "$66,000" at bounding box center [294, 194] width 268 height 17
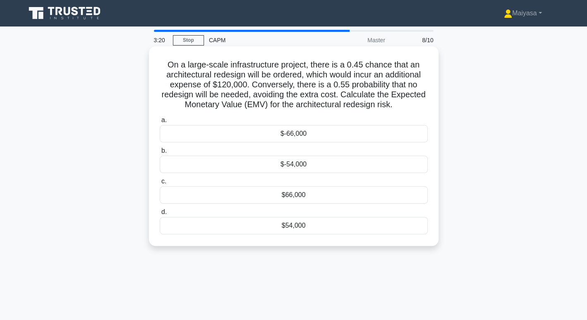
click at [160, 184] on input "c. $66,000" at bounding box center [160, 181] width 0 height 5
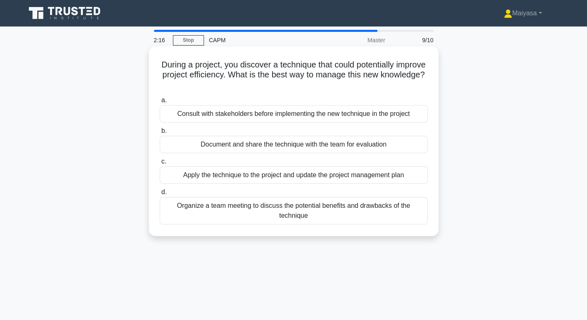
click at [262, 117] on div "Consult with stakeholders before implementing the new technique in the project" at bounding box center [294, 113] width 268 height 17
click at [160, 103] on input "a. Consult with stakeholders before implementing the new technique in the proje…" at bounding box center [160, 100] width 0 height 5
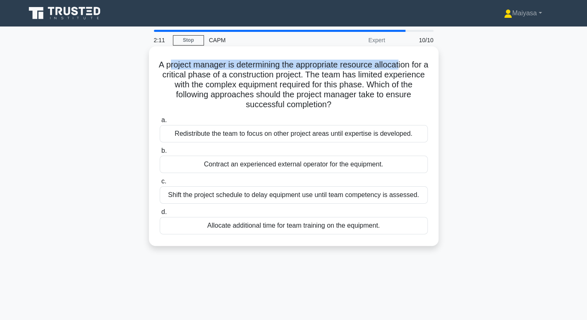
drag, startPoint x: 175, startPoint y: 63, endPoint x: 412, endPoint y: 67, distance: 237.0
click at [412, 67] on h5 "A project manager is determining the appropriate resource allocation for a crit…" at bounding box center [294, 85] width 270 height 50
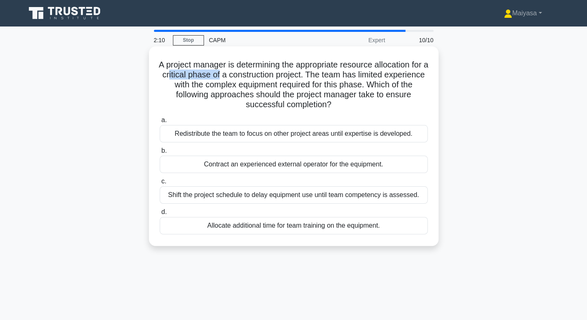
drag, startPoint x: 196, startPoint y: 75, endPoint x: 249, endPoint y: 72, distance: 53.5
click at [249, 72] on h5 "A project manager is determining the appropriate resource allocation for a crit…" at bounding box center [294, 85] width 270 height 50
drag, startPoint x: 287, startPoint y: 72, endPoint x: 411, endPoint y: 72, distance: 124.1
click at [411, 72] on h5 "A project manager is determining the appropriate resource allocation for a crit…" at bounding box center [294, 85] width 270 height 50
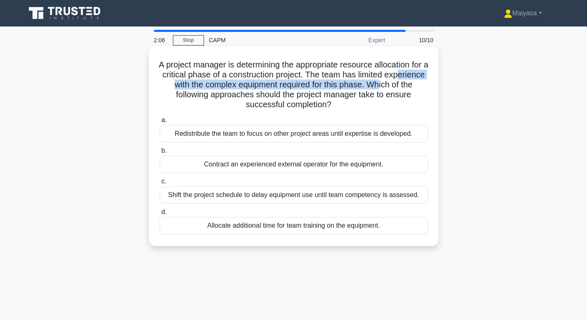
drag, startPoint x: 223, startPoint y: 83, endPoint x: 416, endPoint y: 89, distance: 192.4
click at [416, 89] on h5 "A project manager is determining the appropriate resource allocation for a crit…" at bounding box center [294, 85] width 270 height 50
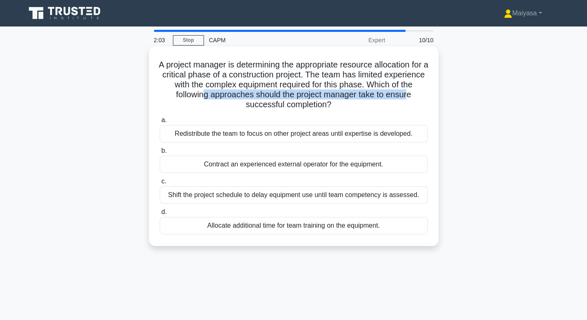
drag, startPoint x: 212, startPoint y: 97, endPoint x: 422, endPoint y: 96, distance: 210.1
click at [422, 96] on h5 "A project manager is determining the appropriate resource allocation for a crit…" at bounding box center [294, 85] width 270 height 50
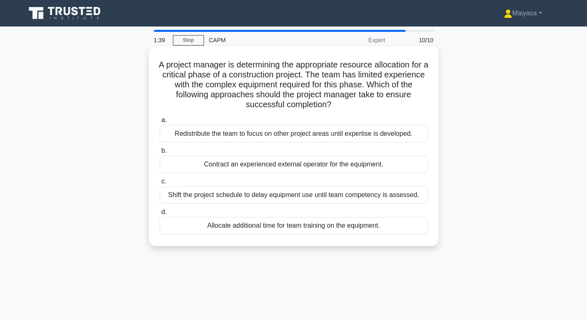
click at [377, 168] on div "Contract an experienced external operator for the equipment." at bounding box center [294, 164] width 268 height 17
click at [160, 153] on input "b. Contract an experienced external operator for the equipment." at bounding box center [160, 150] width 0 height 5
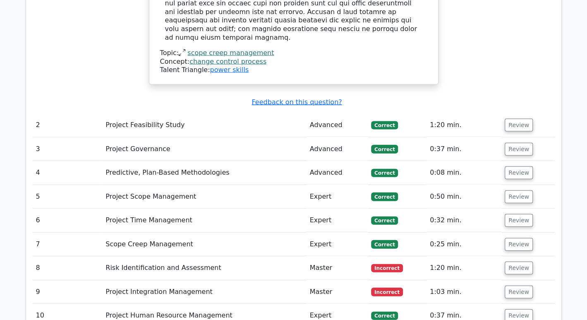
scroll to position [929, 0]
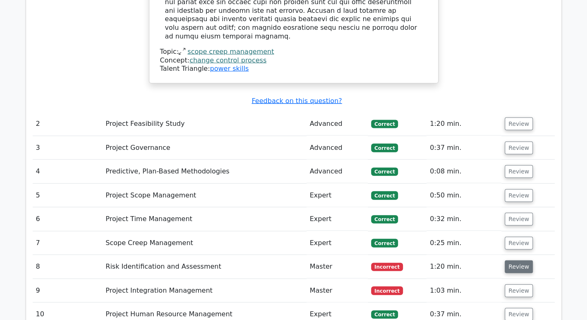
click at [509, 260] on button "Review" at bounding box center [519, 266] width 28 height 13
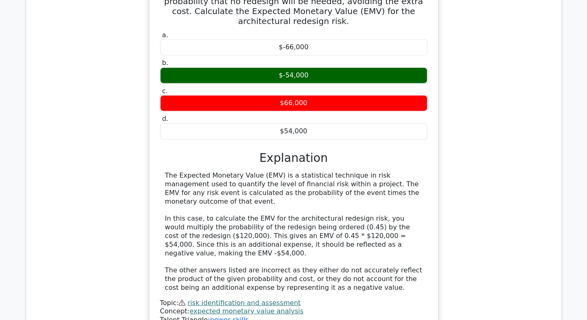
scroll to position [1255, 0]
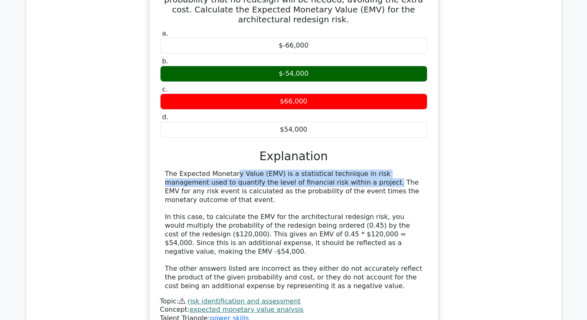
drag, startPoint x: 174, startPoint y: 127, endPoint x: 275, endPoint y: 132, distance: 101.0
click at [275, 170] on div "The Expected Monetary Value (EMV) is a statistical technique in risk management…" at bounding box center [293, 230] width 257 height 120
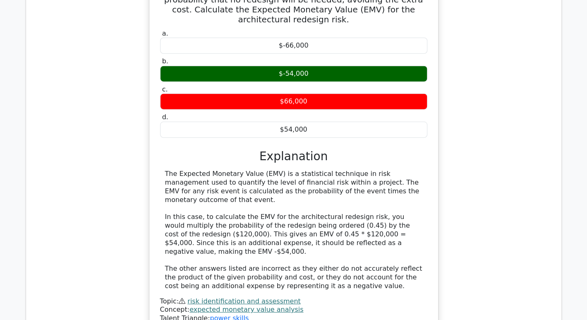
click at [332, 170] on div "The Expected Monetary Value (EMV) is a statistical technique in risk management…" at bounding box center [293, 230] width 257 height 120
drag, startPoint x: 259, startPoint y: 177, endPoint x: 303, endPoint y: 177, distance: 43.4
click at [303, 177] on div "The Expected Monetary Value (EMV) is a statistical technique in risk management…" at bounding box center [293, 230] width 257 height 120
click at [321, 179] on div "The Expected Monetary Value (EMV) is a statistical technique in risk management…" at bounding box center [293, 230] width 257 height 120
click at [216, 190] on div "The Expected Monetary Value (EMV) is a statistical technique in risk management…" at bounding box center [293, 230] width 257 height 120
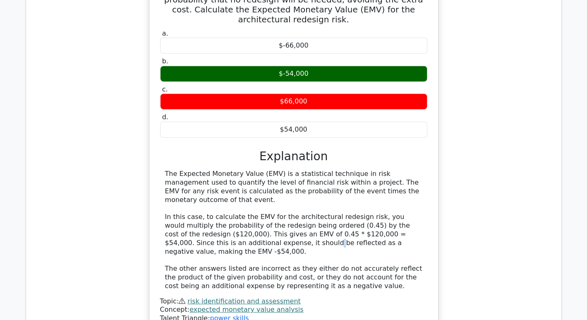
click at [216, 190] on div "The Expected Monetary Value (EMV) is a statistical technique in risk management…" at bounding box center [293, 230] width 257 height 120
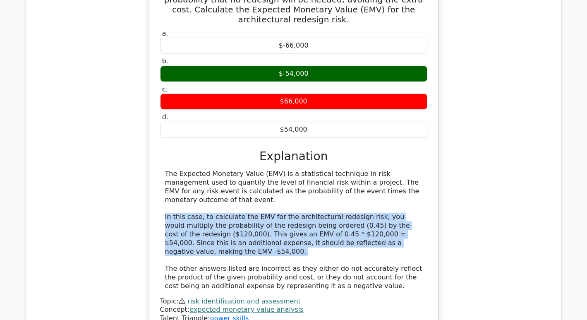
click at [216, 190] on div "The Expected Monetary Value (EMV) is a statistical technique in risk management…" at bounding box center [293, 230] width 257 height 120
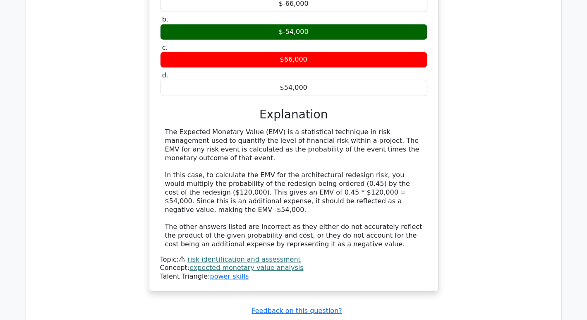
scroll to position [1297, 0]
click at [257, 134] on div "The Expected Monetary Value (EMV) is a statistical technique in risk management…" at bounding box center [293, 188] width 257 height 120
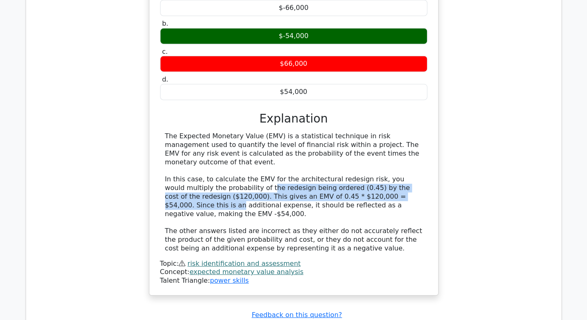
drag, startPoint x: 220, startPoint y: 128, endPoint x: 383, endPoint y: 135, distance: 162.7
click at [383, 135] on div "The Expected Monetary Value (EMV) is a statistical technique in risk management…" at bounding box center [293, 192] width 257 height 120
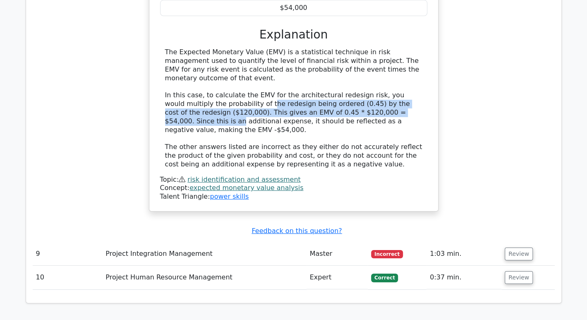
scroll to position [1376, 0]
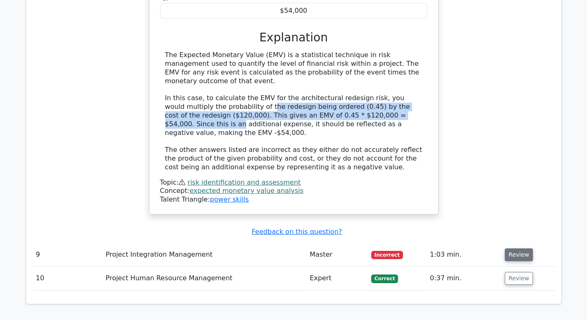
click at [517, 248] on button "Review" at bounding box center [519, 254] width 28 height 13
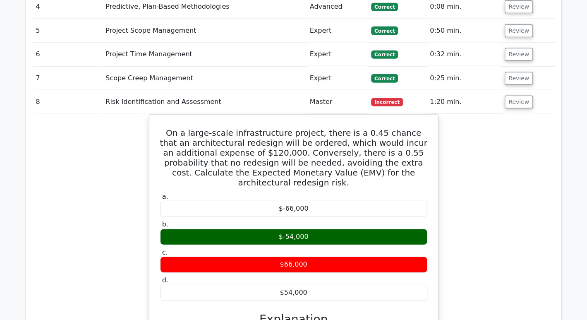
scroll to position [1094, 0]
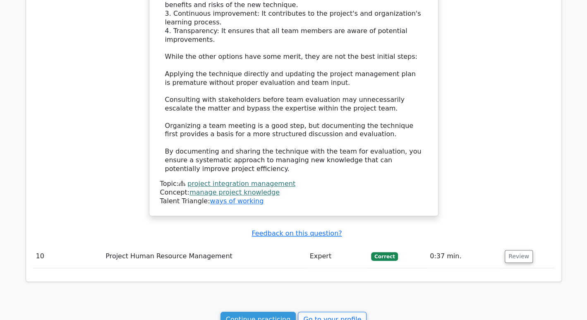
scroll to position [1956, 0]
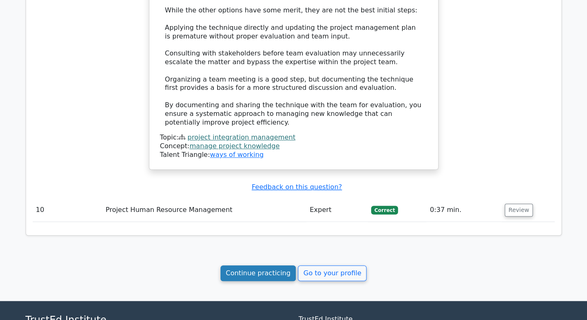
click at [283, 265] on link "Continue practicing" at bounding box center [258, 273] width 76 height 16
